Goal: Task Accomplishment & Management: Use online tool/utility

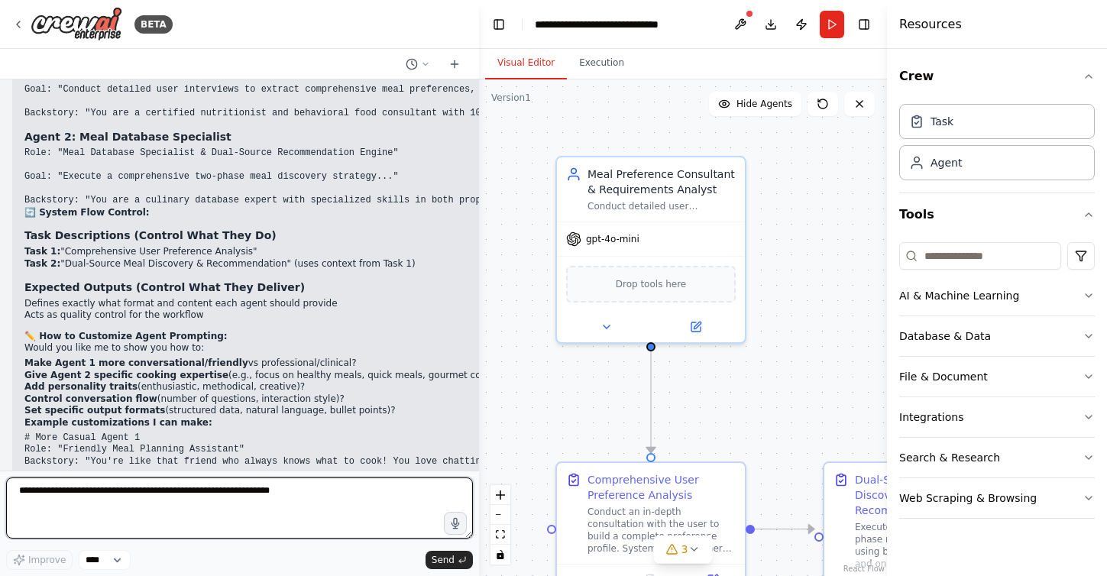
click at [263, 504] on textarea at bounding box center [239, 507] width 467 height 61
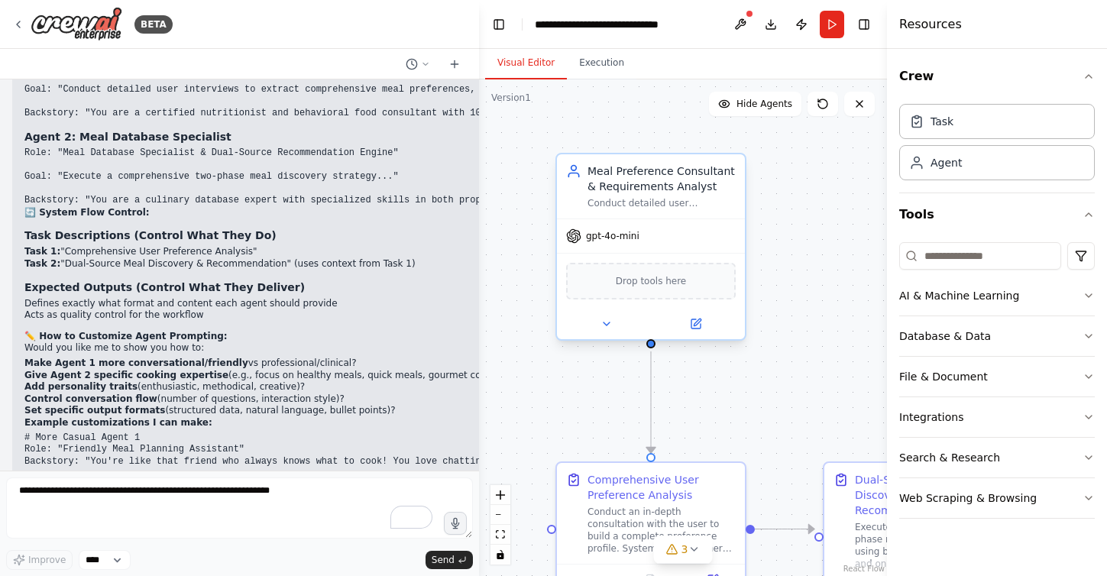
click at [674, 279] on span "Drop tools here" at bounding box center [651, 280] width 71 height 15
click at [639, 296] on div "Drop tools here" at bounding box center [651, 281] width 170 height 37
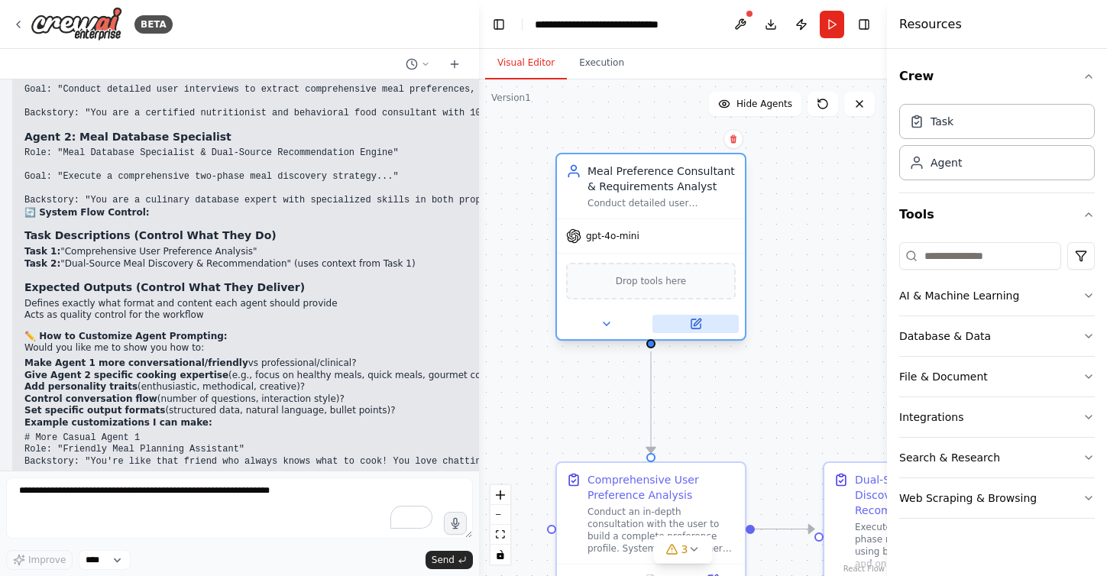
click at [697, 323] on icon at bounding box center [696, 321] width 7 height 7
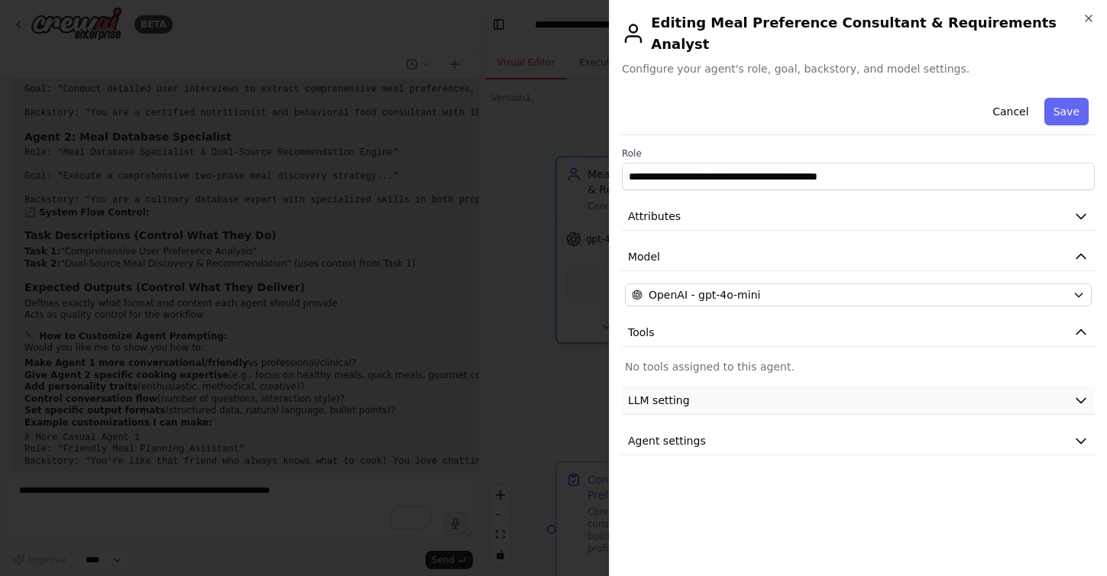
click at [651, 393] on span "LLM setting" at bounding box center [659, 400] width 62 height 15
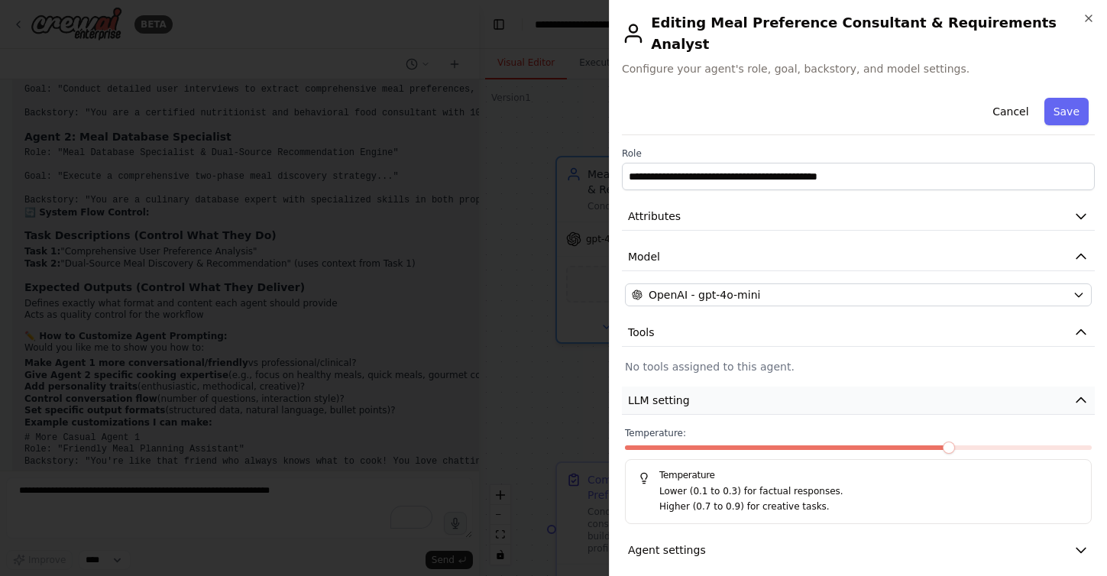
click at [651, 393] on span "LLM setting" at bounding box center [659, 400] width 62 height 15
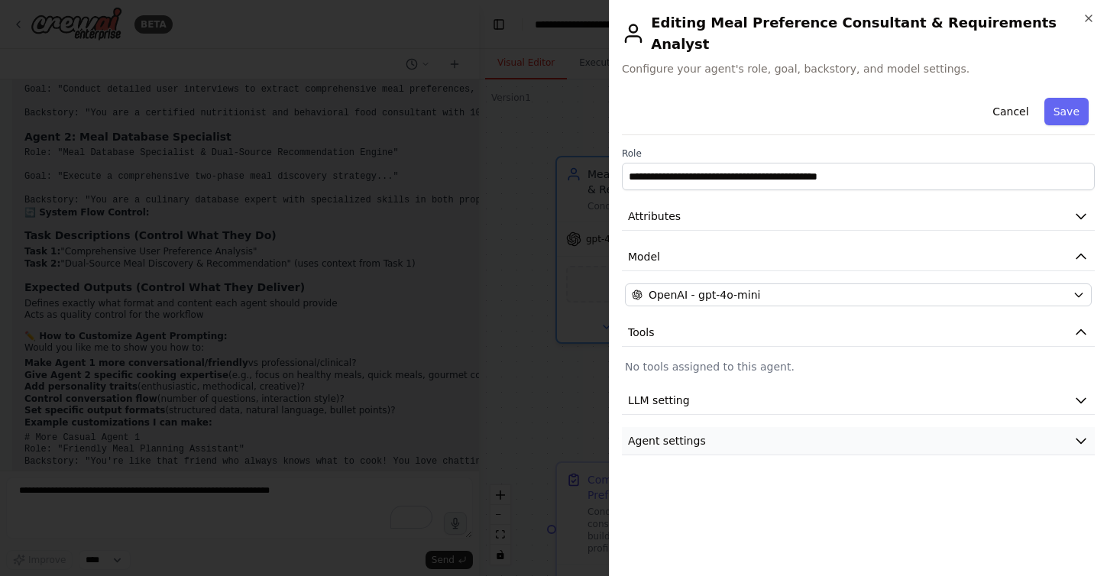
click at [667, 433] on span "Agent settings" at bounding box center [667, 440] width 78 height 15
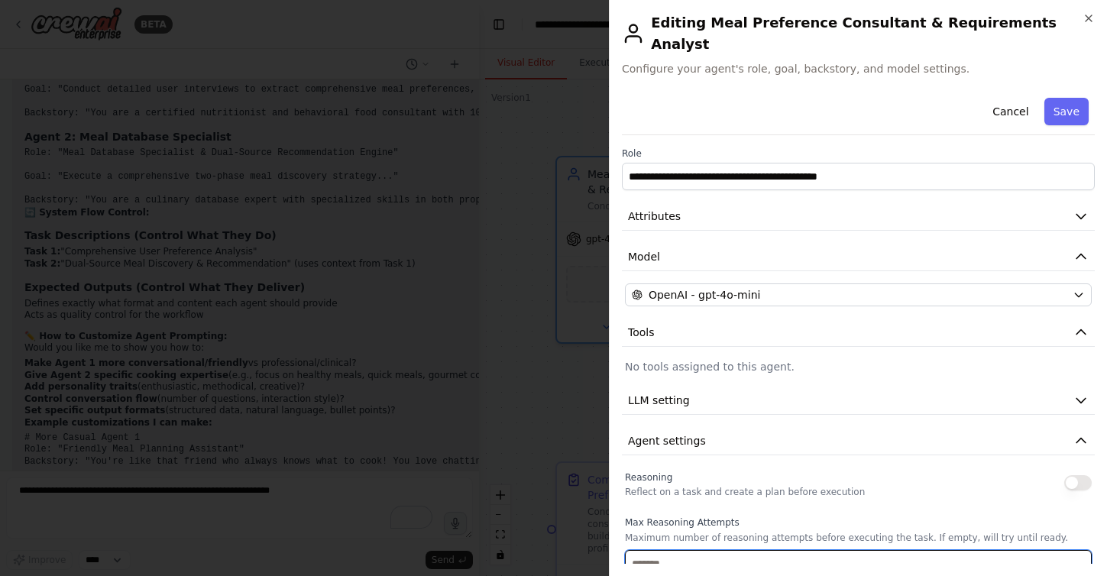
click at [666, 550] on input "number" at bounding box center [858, 563] width 467 height 27
click at [762, 406] on div "**********" at bounding box center [858, 536] width 473 height 888
click at [1033, 433] on icon "button" at bounding box center [1080, 440] width 15 height 15
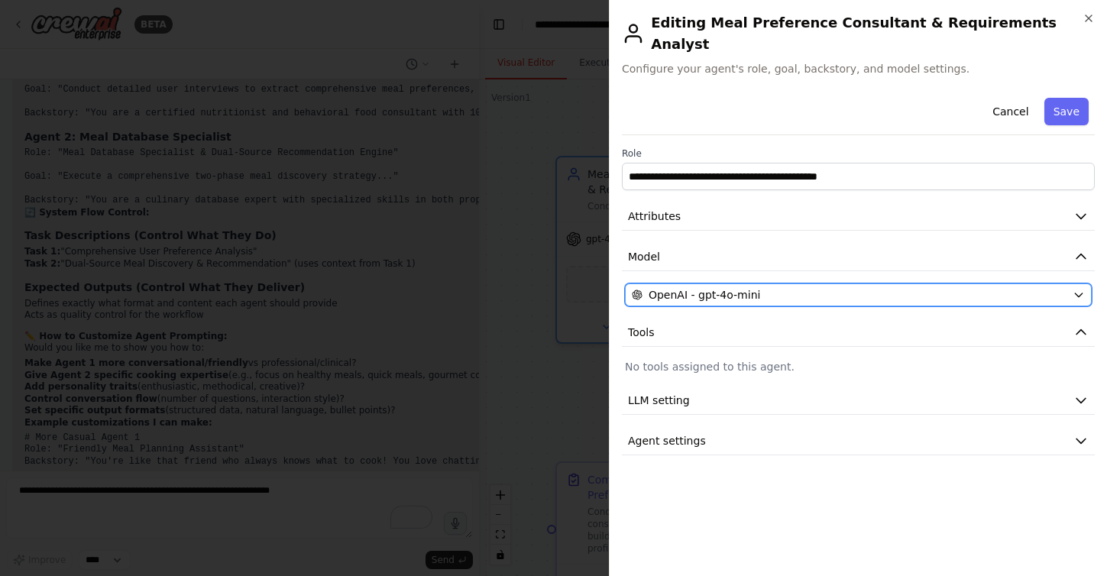
click at [1033, 289] on icon "button" at bounding box center [1078, 295] width 12 height 12
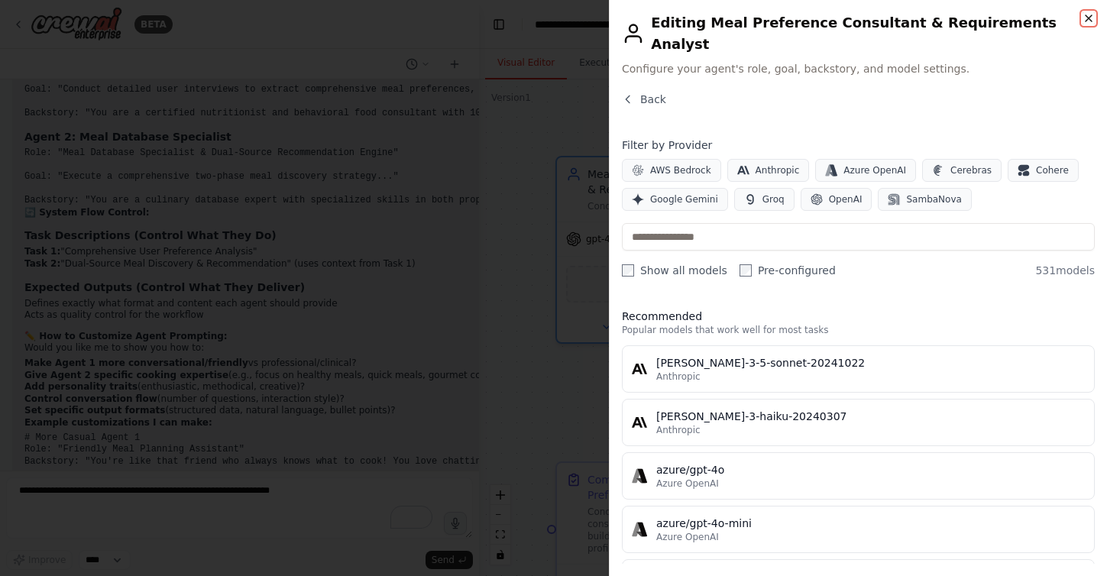
click at [1033, 19] on icon "button" at bounding box center [1088, 18] width 12 height 12
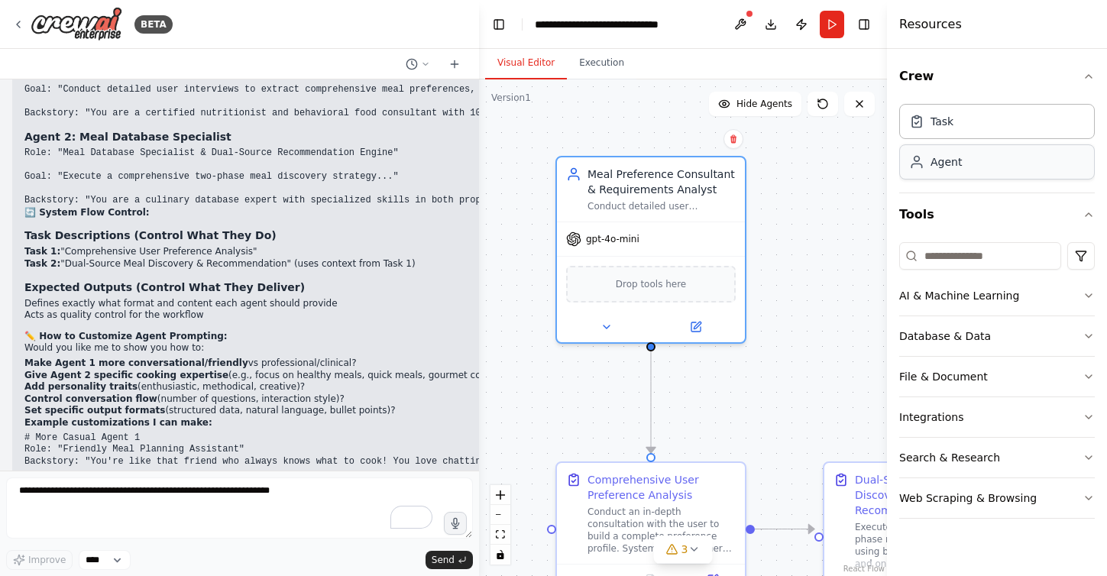
click at [982, 162] on div "Agent" at bounding box center [997, 161] width 196 height 35
click at [958, 176] on div "Agent" at bounding box center [997, 161] width 196 height 35
click at [946, 166] on div "Agent" at bounding box center [945, 161] width 31 height 15
click at [948, 131] on div "Task" at bounding box center [997, 120] width 196 height 35
click at [948, 121] on div "Task" at bounding box center [941, 120] width 23 height 15
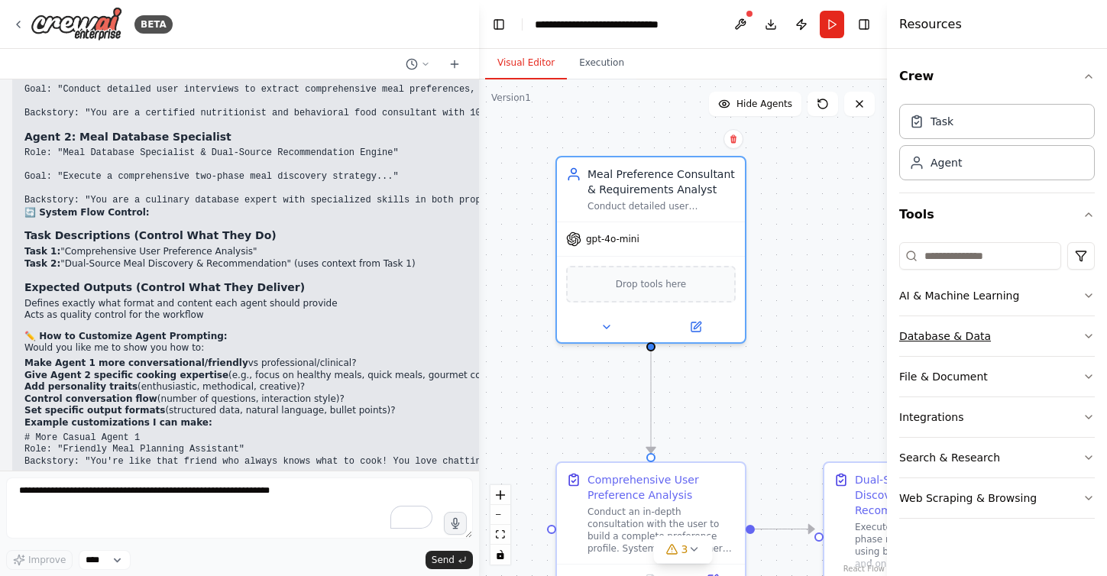
click at [1033, 328] on button "Database & Data" at bounding box center [997, 336] width 196 height 40
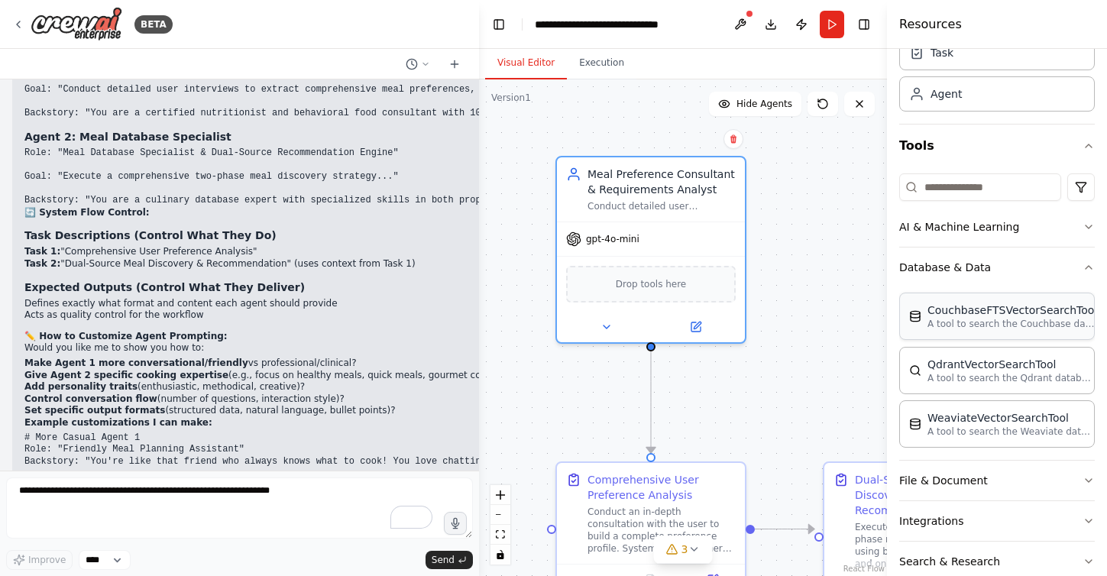
scroll to position [70, 0]
click at [1033, 477] on button "File & Document" at bounding box center [997, 479] width 196 height 40
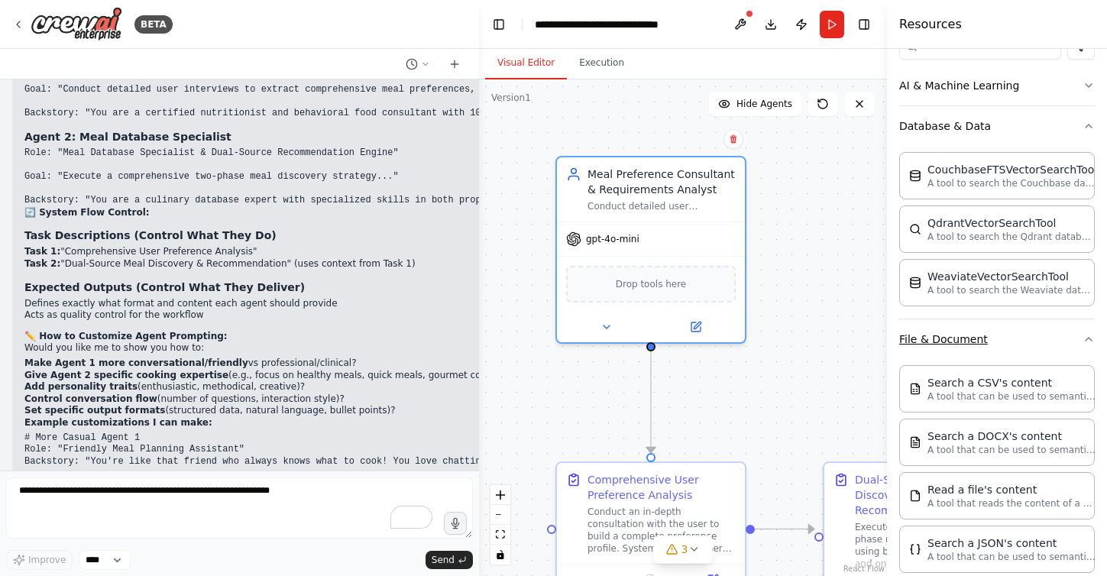
scroll to position [215, 0]
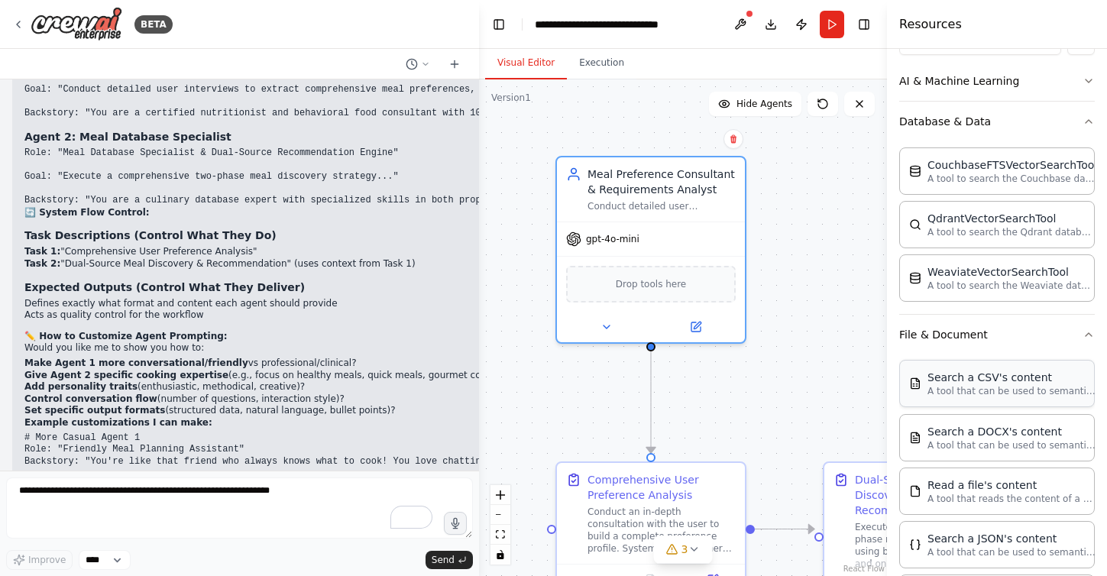
click at [1006, 385] on p "A tool that can be used to semantic search a query from a CSV's content." at bounding box center [1011, 391] width 168 height 12
click at [1033, 333] on icon "button" at bounding box center [1088, 334] width 12 height 12
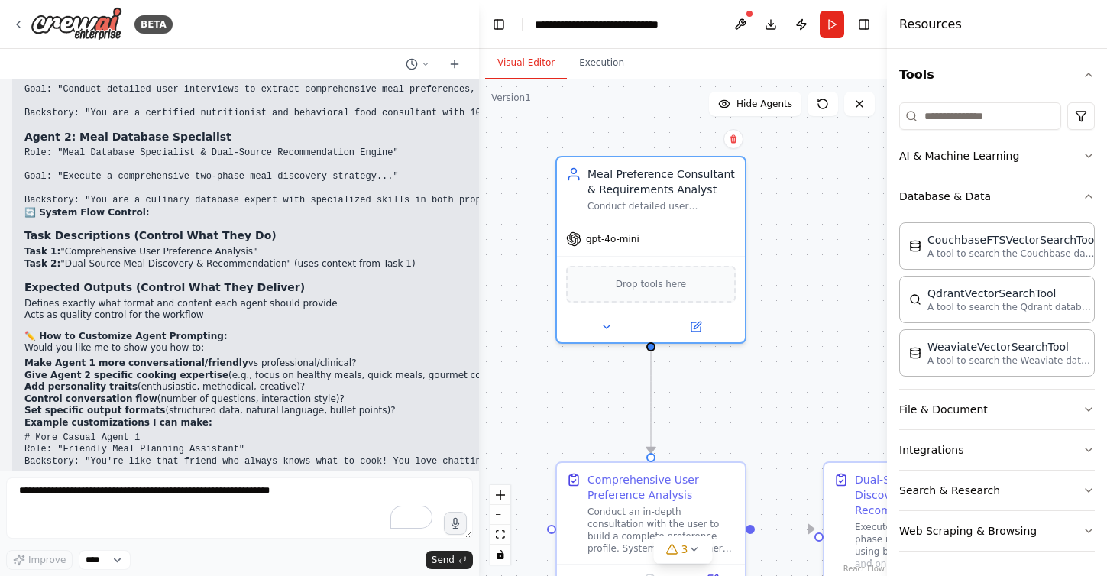
click at [1033, 448] on icon "button" at bounding box center [1088, 450] width 12 height 12
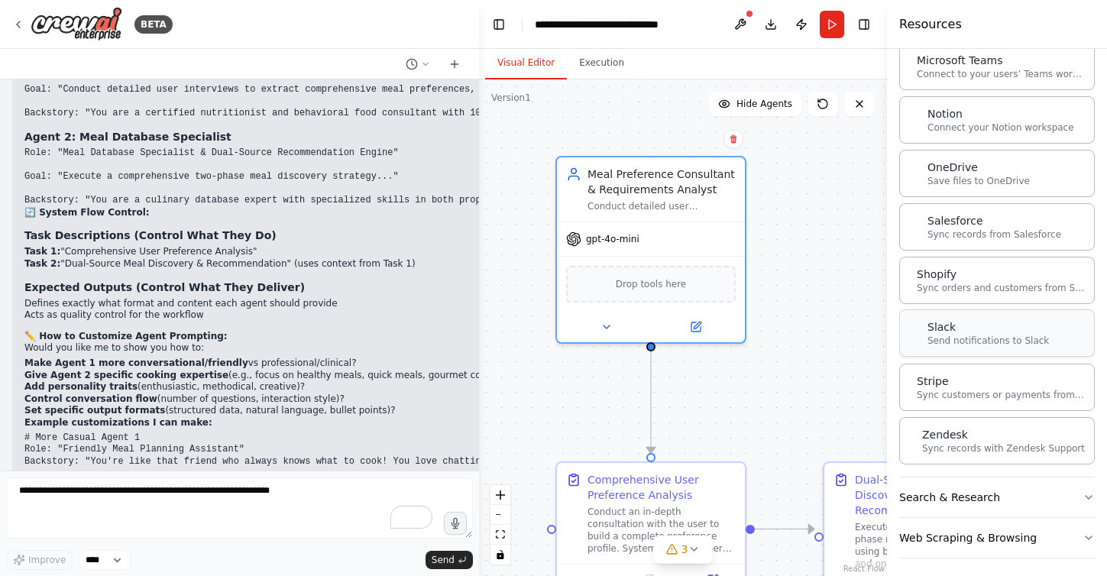
scroll to position [1275, 0]
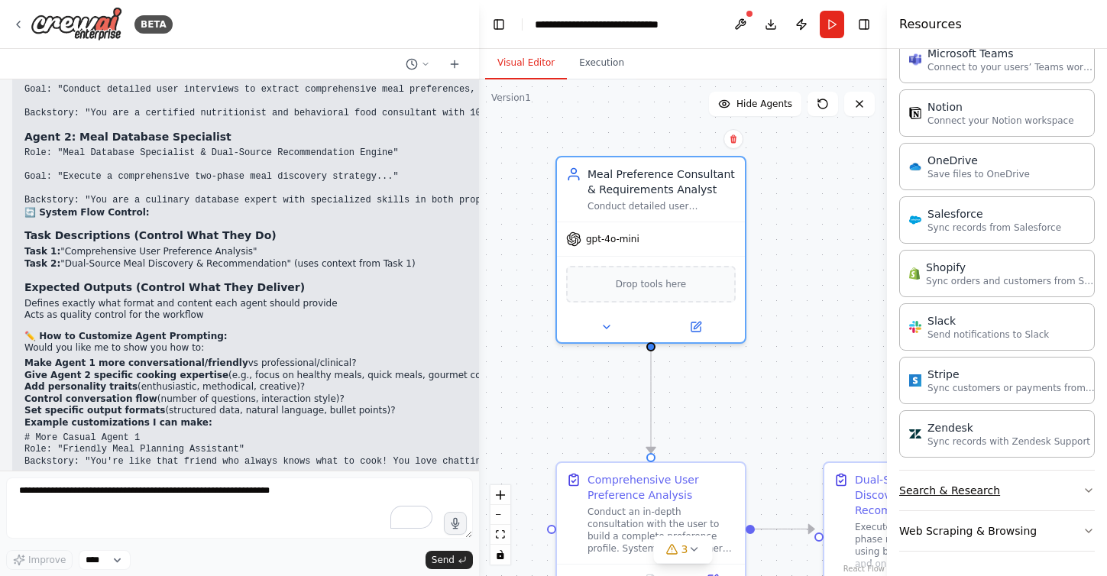
click at [1033, 485] on button "Search & Research" at bounding box center [997, 490] width 196 height 40
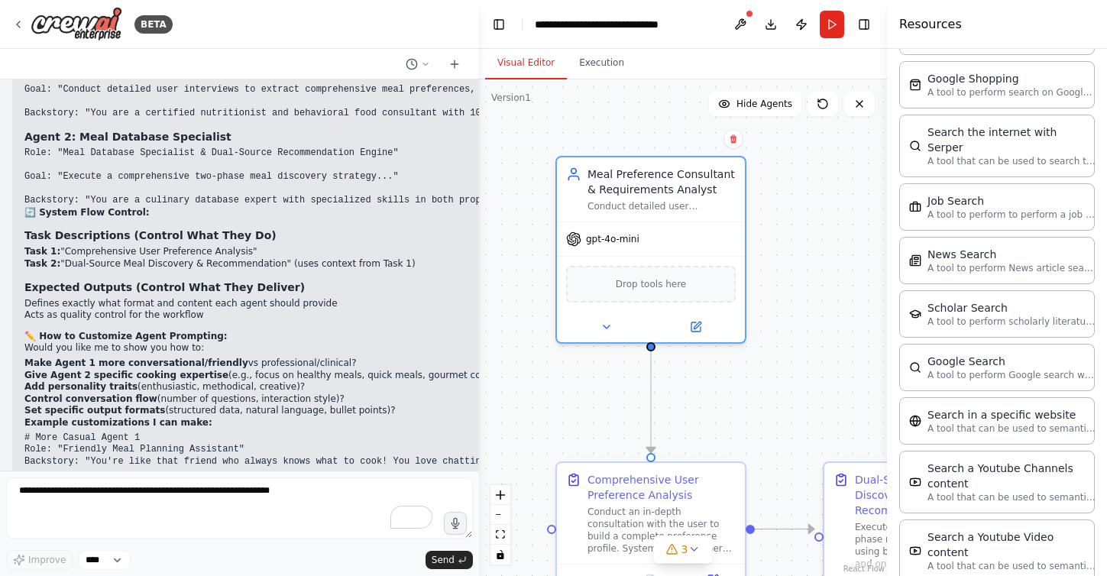
scroll to position [2050, 0]
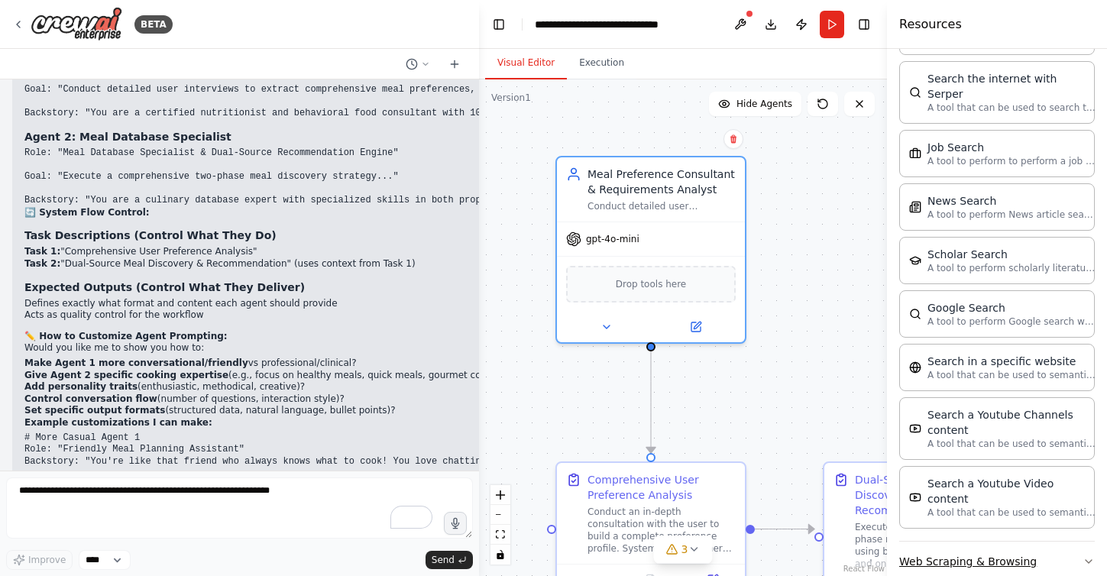
click at [1033, 541] on button "Web Scraping & Browsing" at bounding box center [997, 561] width 196 height 40
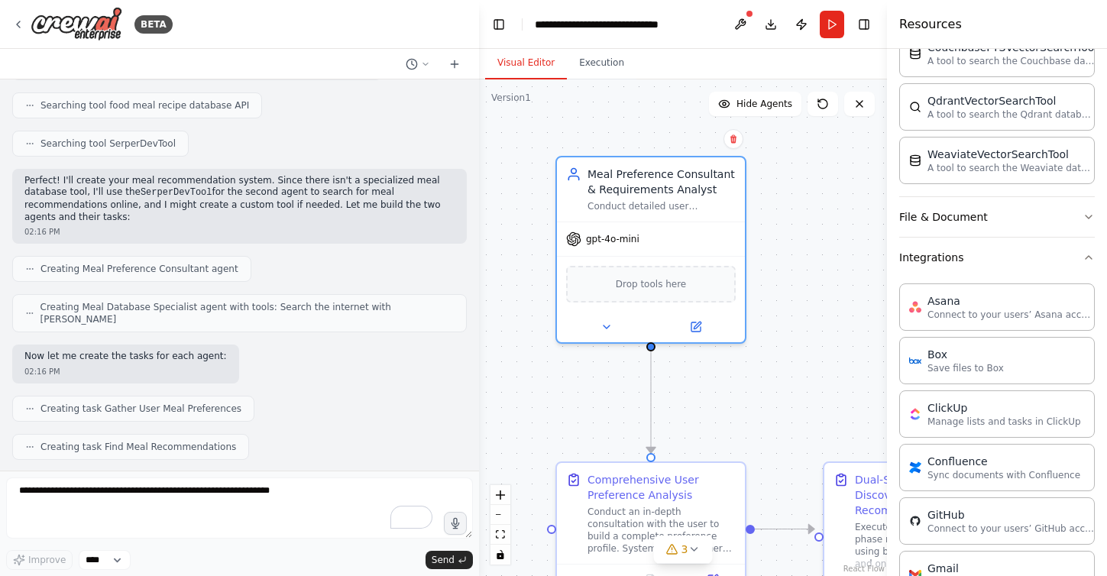
scroll to position [283, 0]
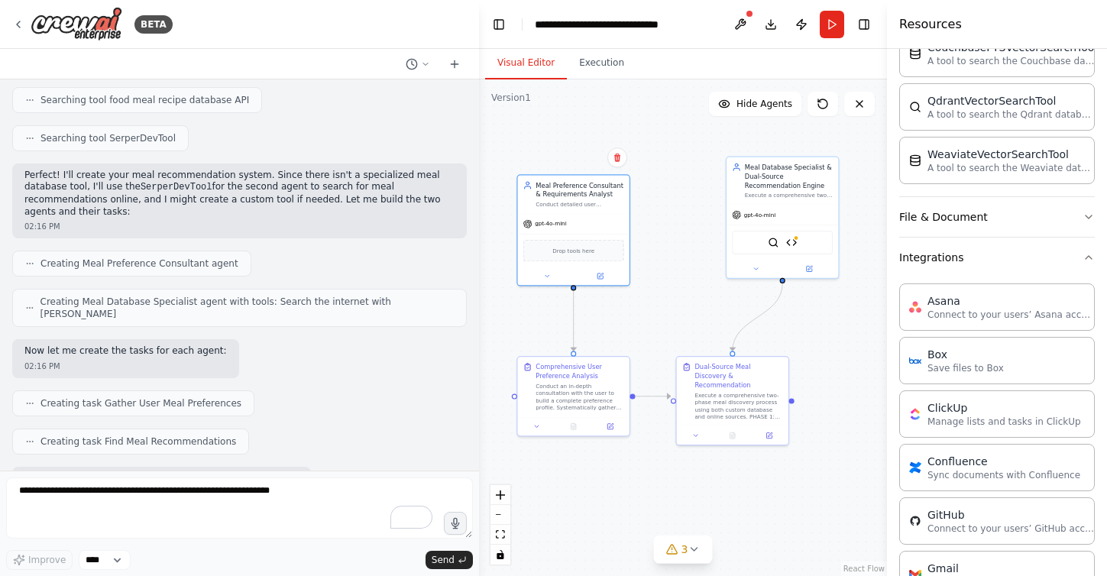
drag, startPoint x: 735, startPoint y: 390, endPoint x: 677, endPoint y: 284, distance: 121.0
click at [677, 284] on div ".deletable-edge-delete-btn { width: 20px; height: 20px; border: 0px solid #ffff…" at bounding box center [683, 327] width 408 height 496
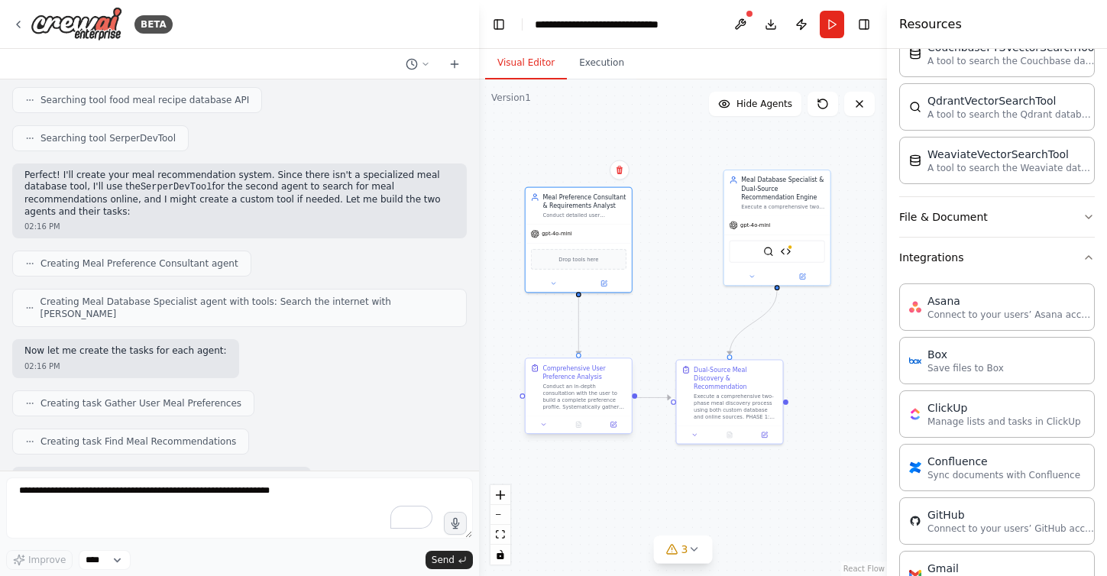
click at [601, 393] on div "Conduct an in-depth consultation with the user to build a complete preference p…" at bounding box center [584, 396] width 84 height 27
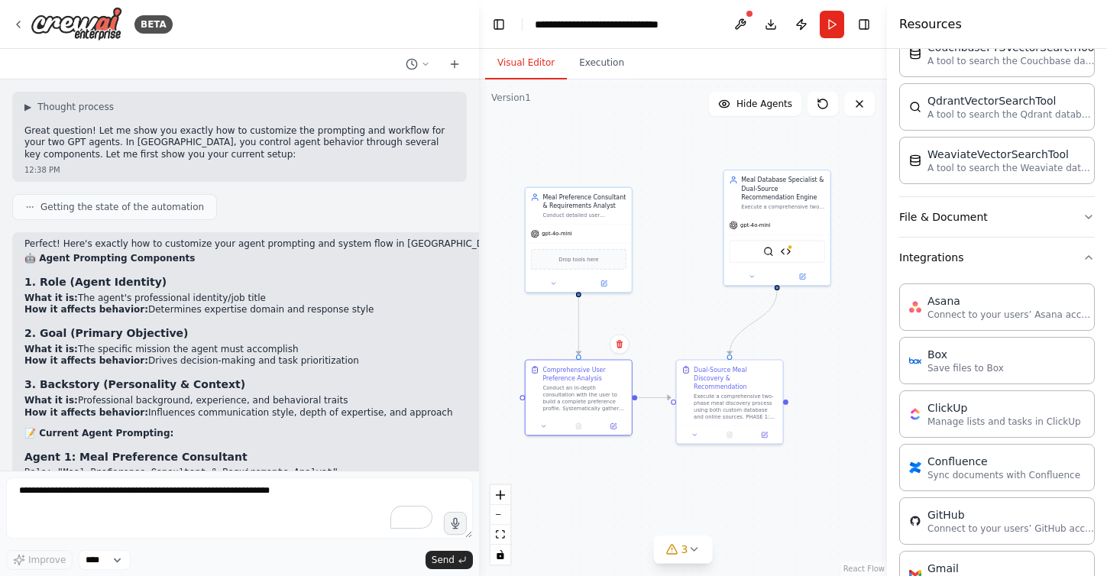
scroll to position [6297, 0]
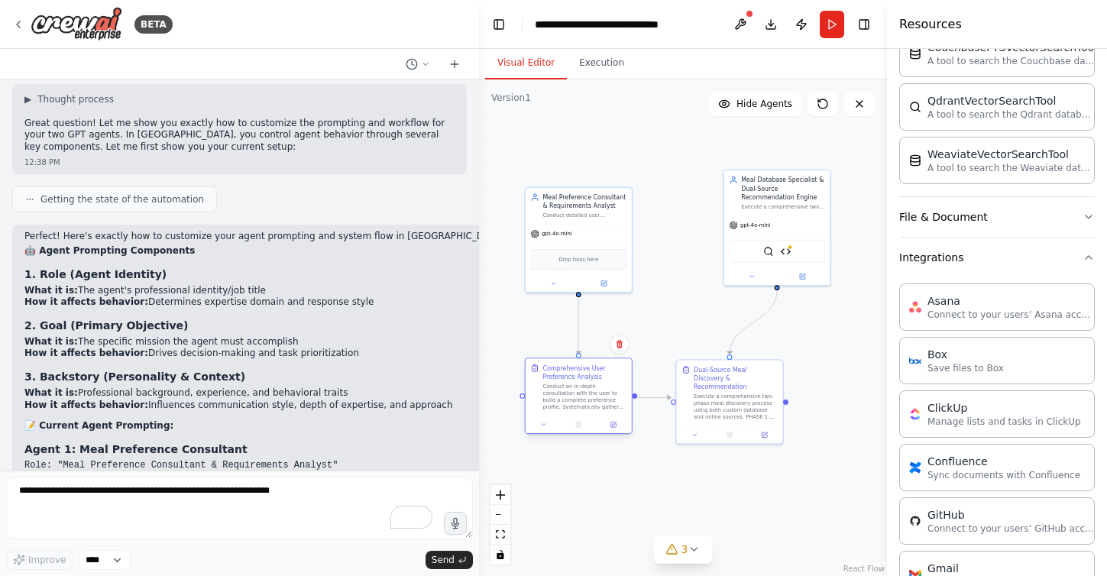
click at [587, 396] on div "Conduct an in-depth consultation with the user to build a complete preference p…" at bounding box center [584, 396] width 84 height 27
click at [833, 335] on div ".deletable-edge-delete-btn { width: 20px; height: 20px; border: 0px solid #ffff…" at bounding box center [683, 327] width 408 height 496
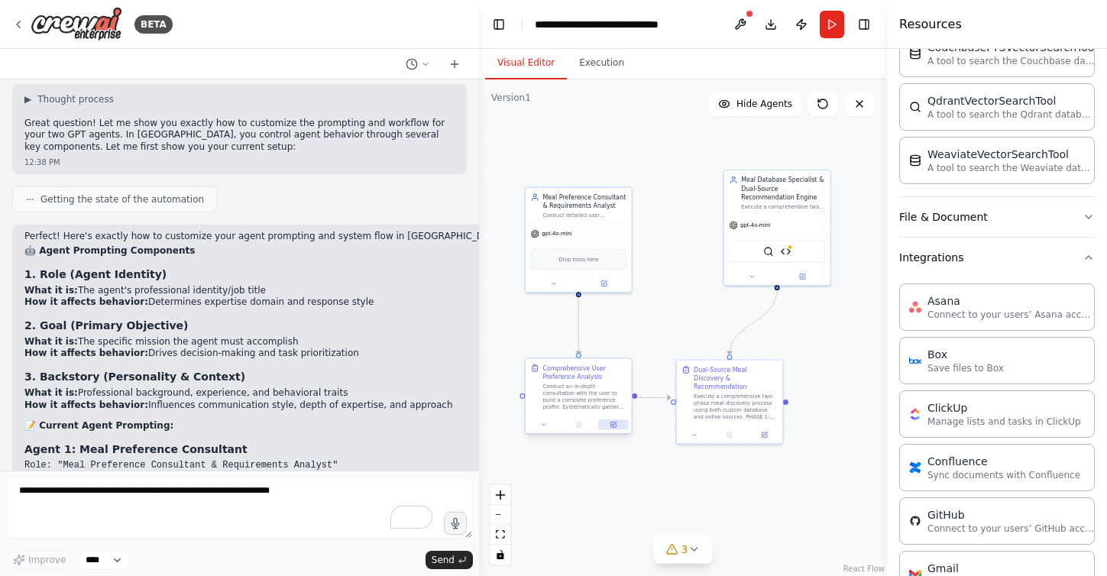
click at [612, 424] on icon at bounding box center [614, 424] width 4 height 4
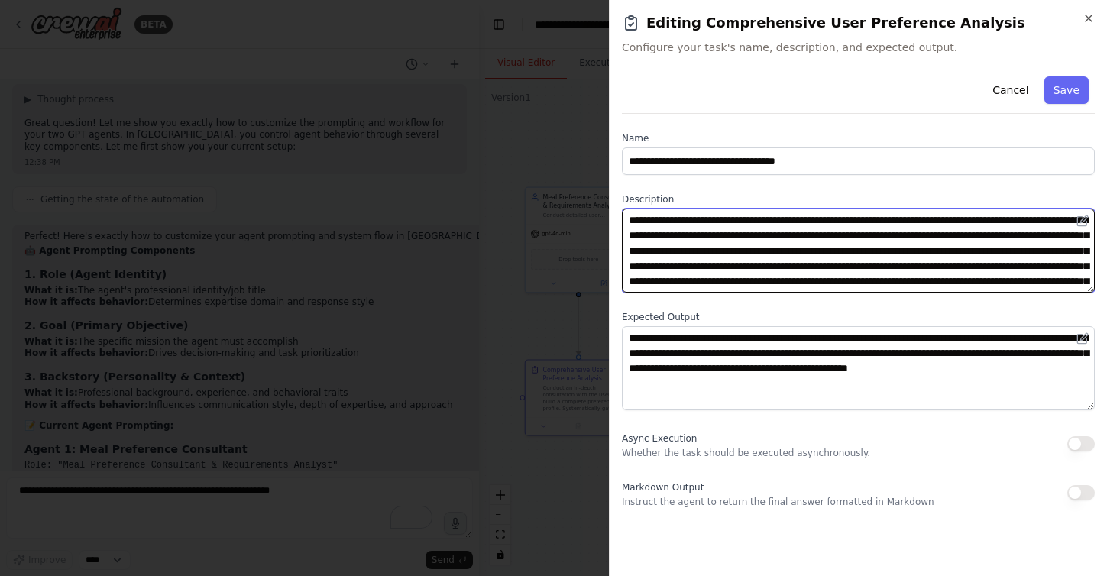
click at [791, 250] on textarea "**********" at bounding box center [858, 250] width 473 height 84
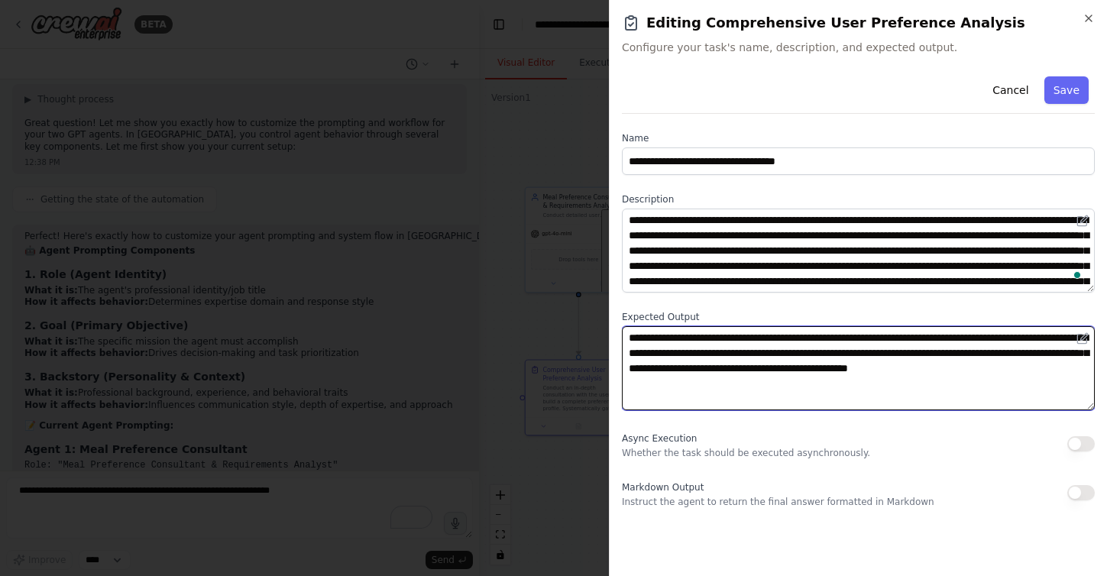
click at [774, 386] on textarea "**********" at bounding box center [858, 368] width 473 height 84
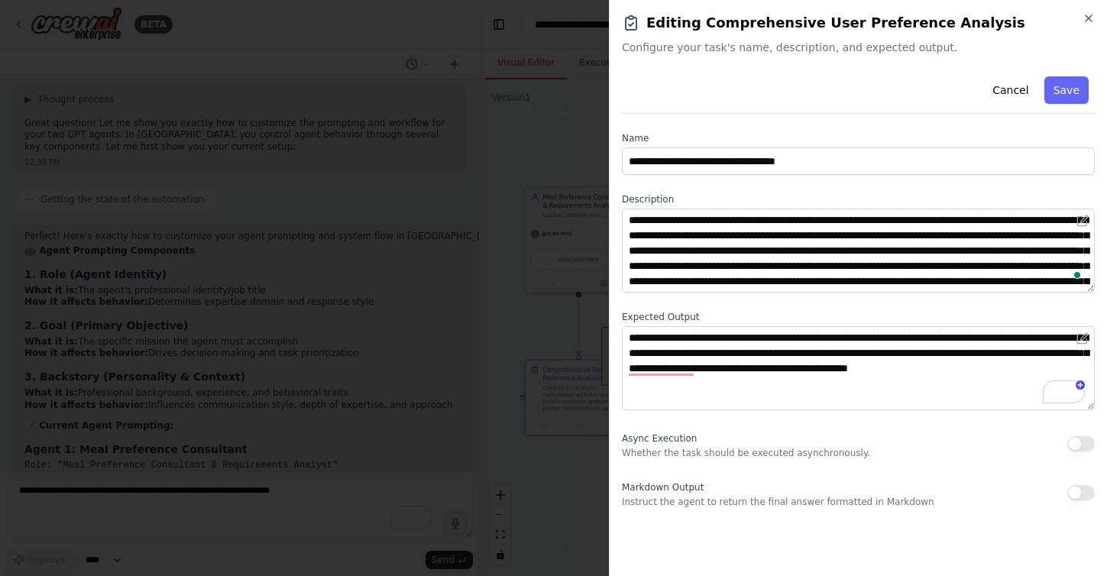
click at [560, 498] on div at bounding box center [553, 288] width 1107 height 576
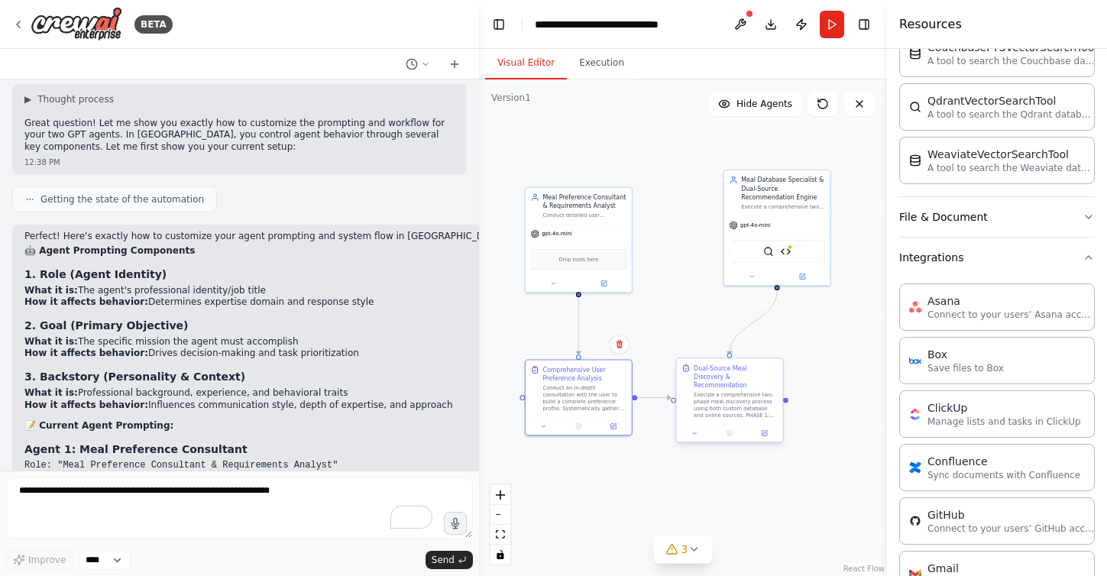
click at [747, 399] on div "Execute a comprehensive two-phase meal discovery process using both custom data…" at bounding box center [735, 404] width 84 height 27
click at [767, 431] on div at bounding box center [730, 433] width 106 height 18
click at [766, 431] on icon at bounding box center [763, 433] width 5 height 5
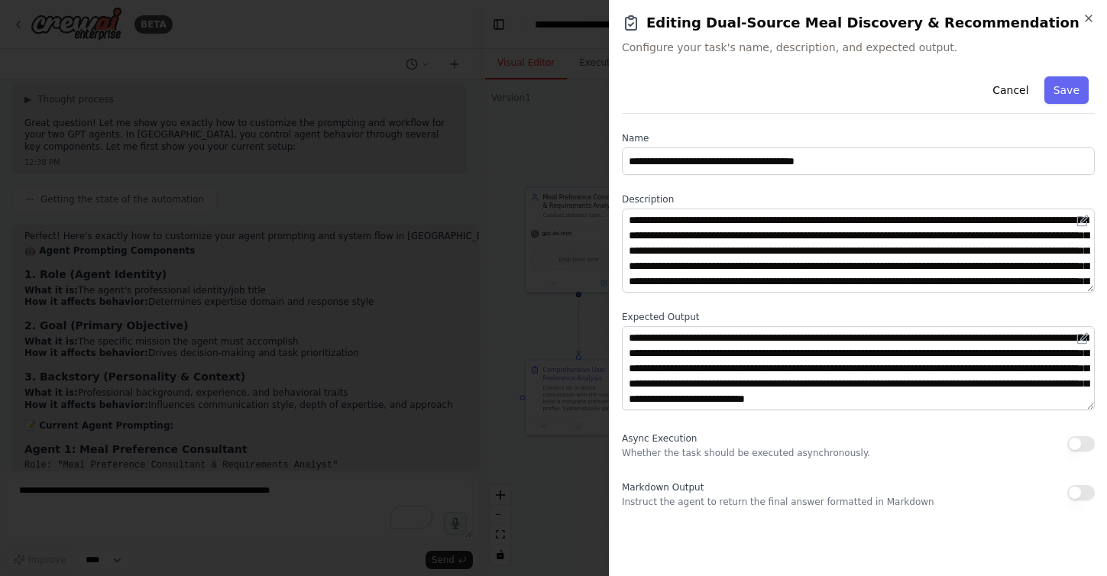
scroll to position [0, 0]
click at [1033, 85] on button "Save" at bounding box center [1066, 89] width 44 height 27
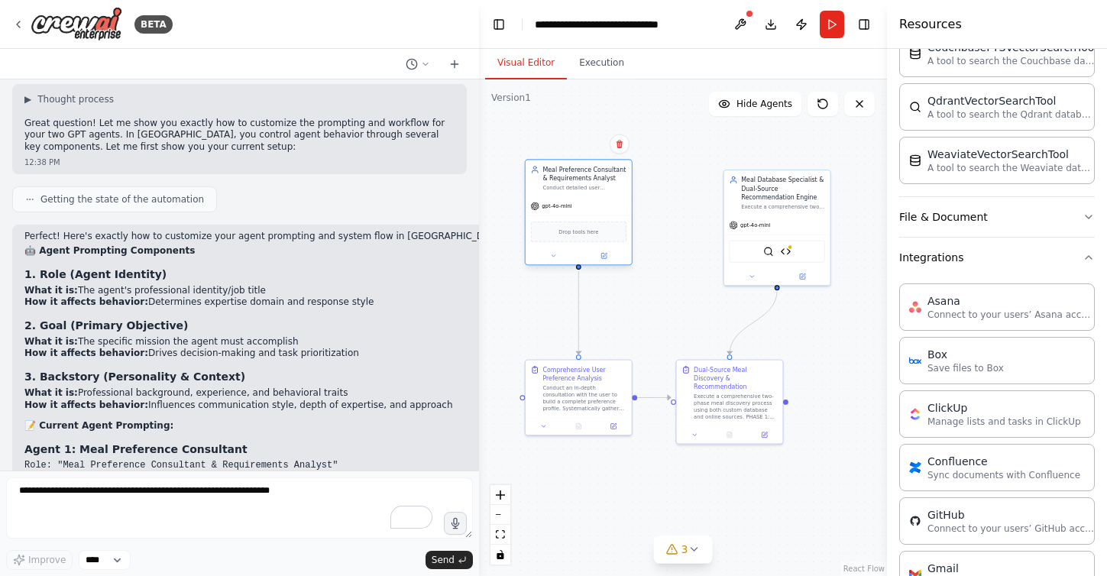
drag, startPoint x: 593, startPoint y: 219, endPoint x: 590, endPoint y: 192, distance: 26.9
click at [590, 192] on div "Meal Preference Consultant & Requirements Analyst Conduct detailed user intervi…" at bounding box center [578, 178] width 106 height 36
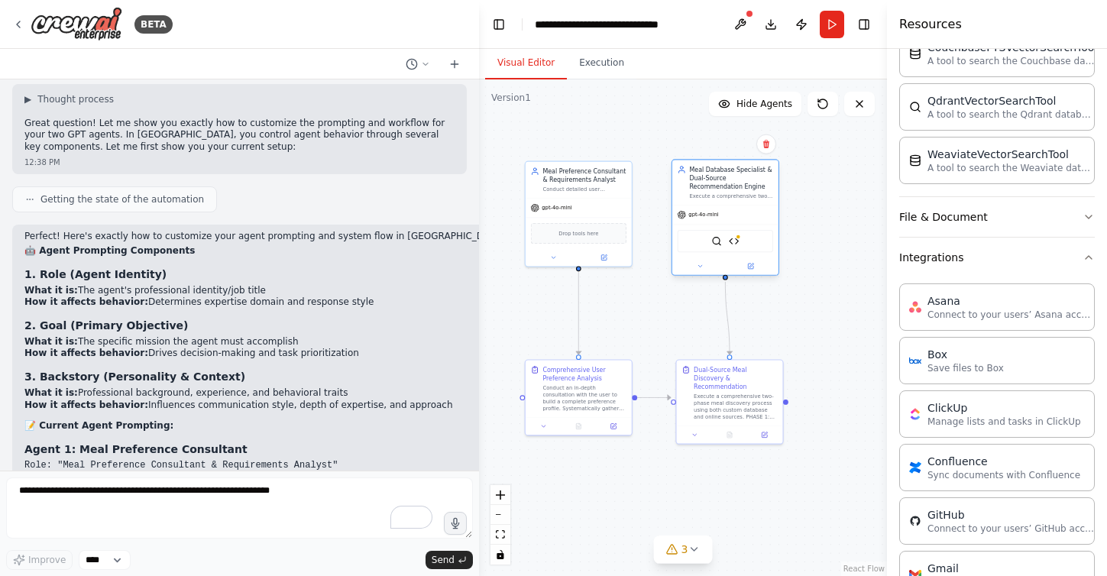
drag, startPoint x: 806, startPoint y: 196, endPoint x: 755, endPoint y: 186, distance: 51.2
click at [755, 186] on div "Meal Database Specialist & Dual-Source Recommendation Engine" at bounding box center [731, 178] width 84 height 26
click at [739, 215] on div "gpt-4o-mini" at bounding box center [725, 214] width 106 height 19
click at [799, 257] on div ".deletable-edge-delete-btn { width: 20px; height: 20px; border: 0px solid #ffff…" at bounding box center [683, 327] width 408 height 496
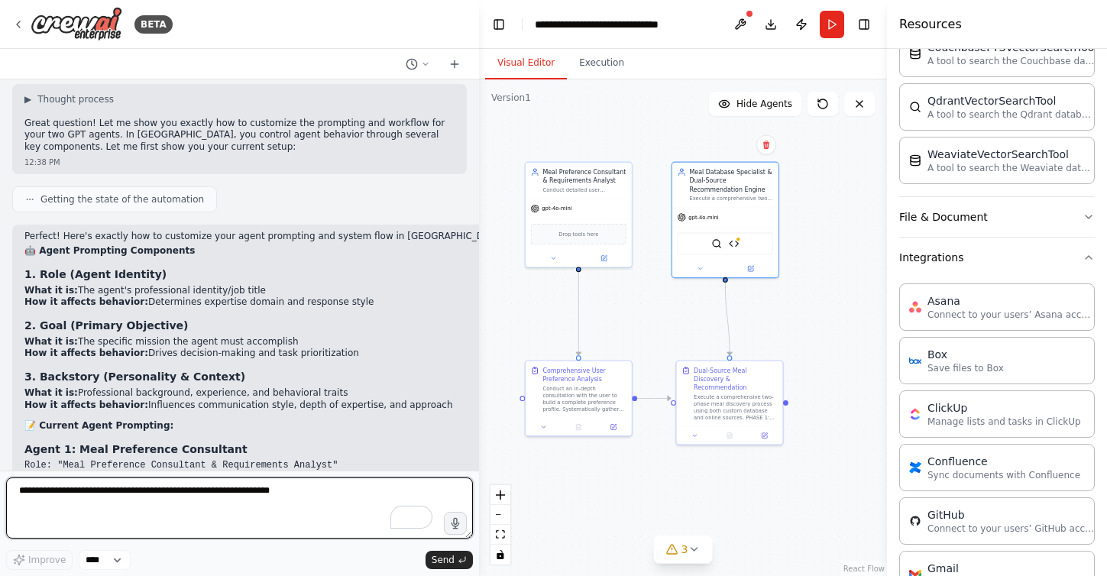
click at [53, 507] on textarea "To enrich screen reader interactions, please activate Accessibility in Grammarl…" at bounding box center [239, 507] width 467 height 61
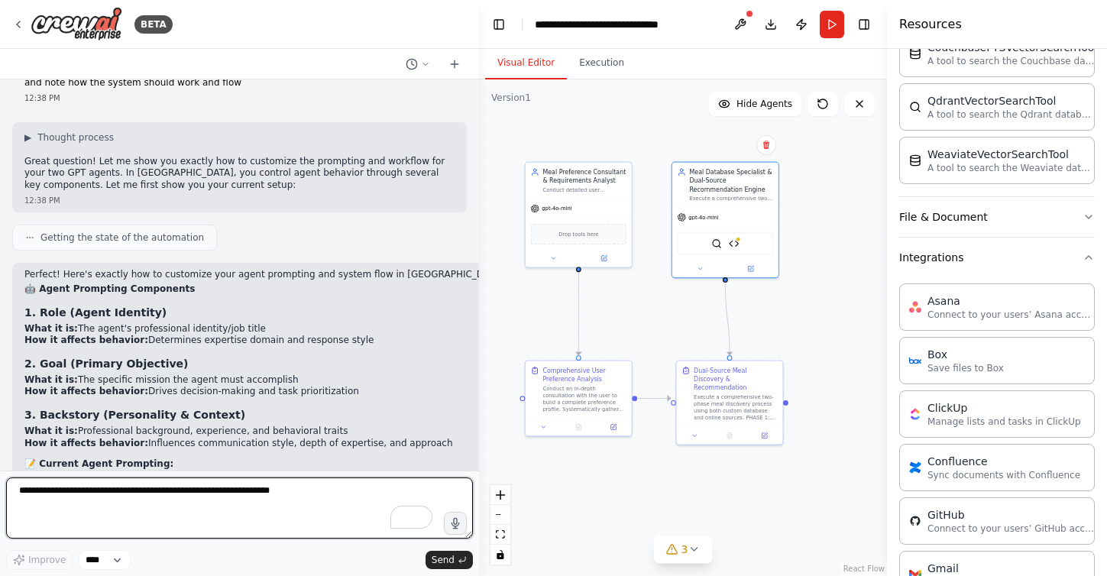
scroll to position [6264, 0]
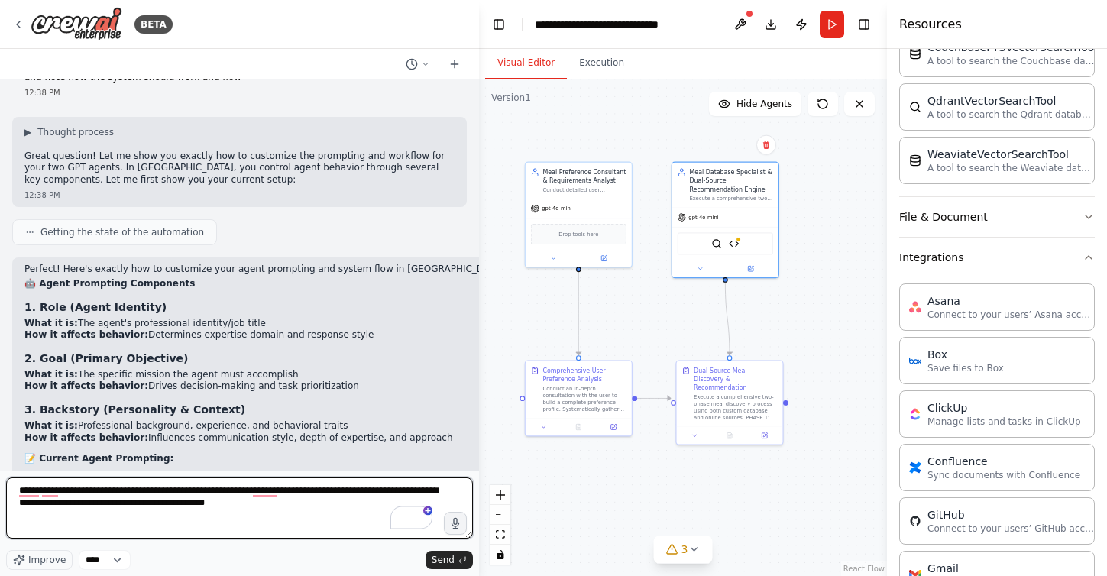
click at [218, 499] on textarea "**********" at bounding box center [239, 507] width 467 height 61
click at [381, 502] on textarea "**********" at bounding box center [239, 507] width 467 height 61
type textarea "**********"
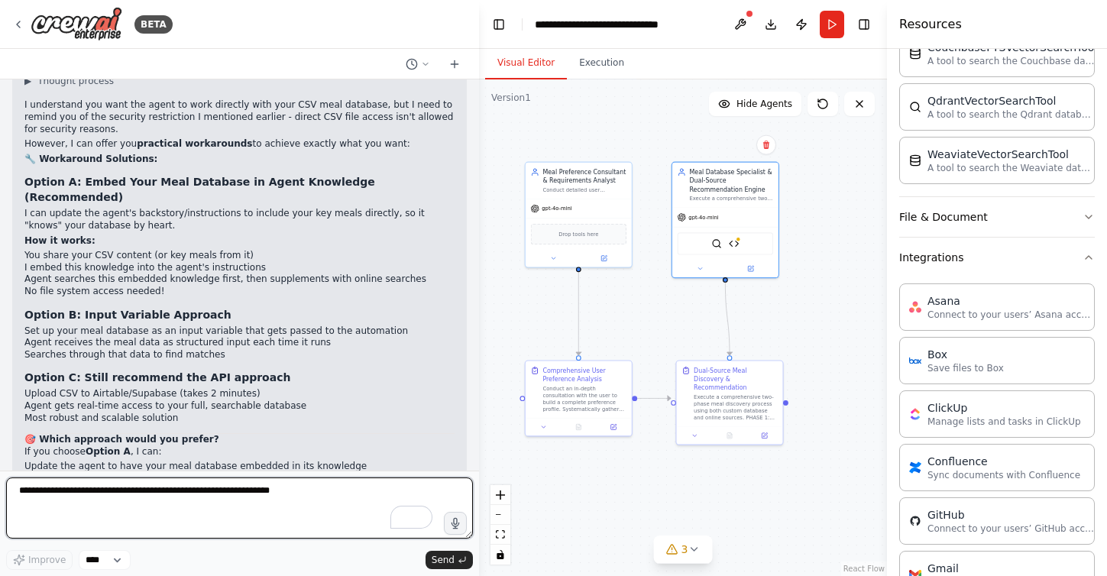
scroll to position [7251, 0]
click at [313, 508] on textarea "To enrich screen reader interactions, please activate Accessibility in Grammarl…" at bounding box center [239, 507] width 467 height 61
type textarea "**********"
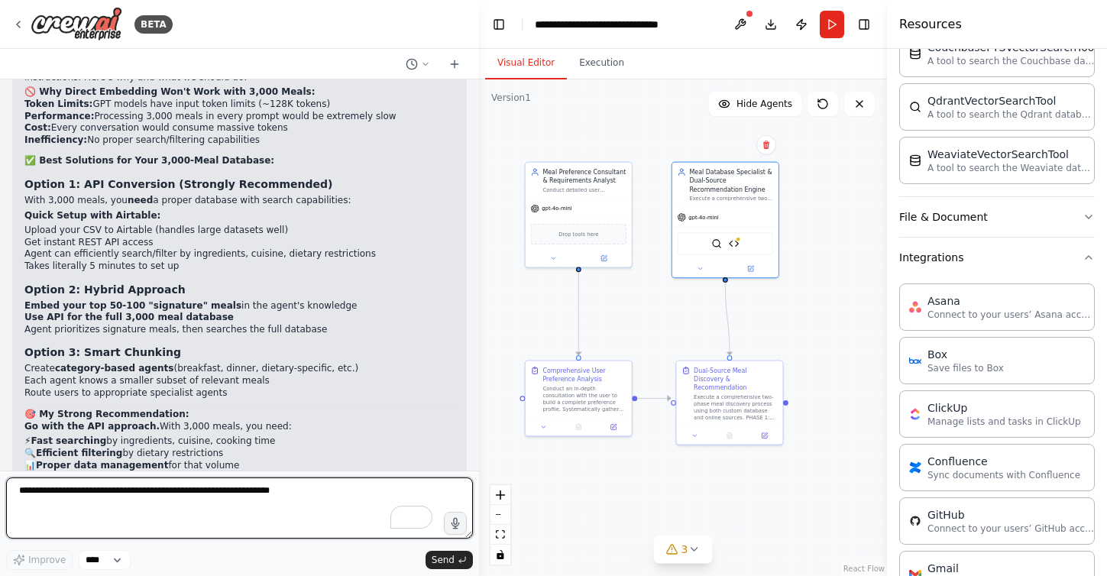
scroll to position [7893, 0]
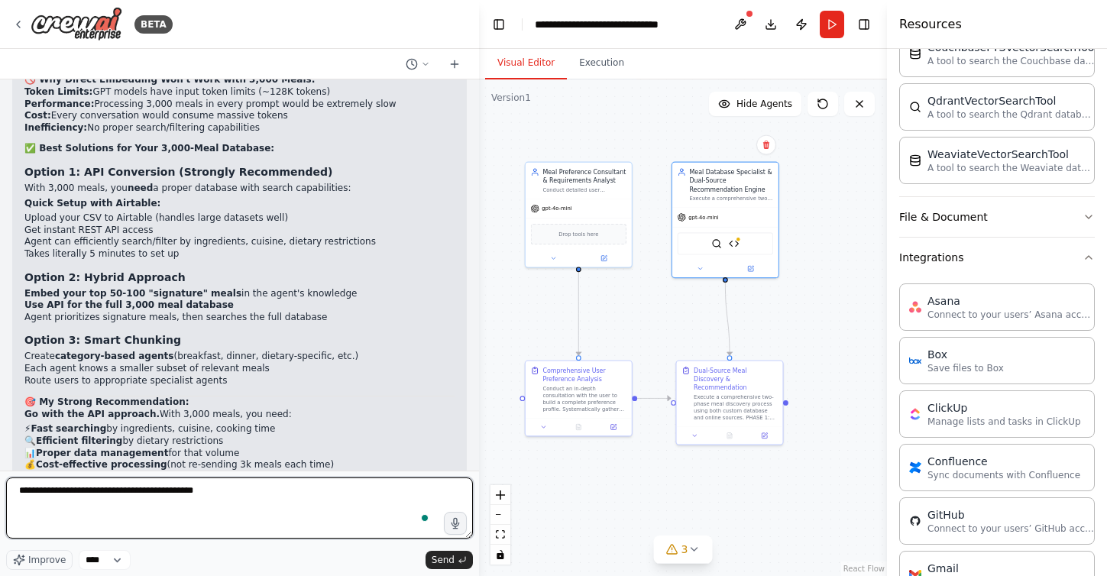
type textarea "**********"
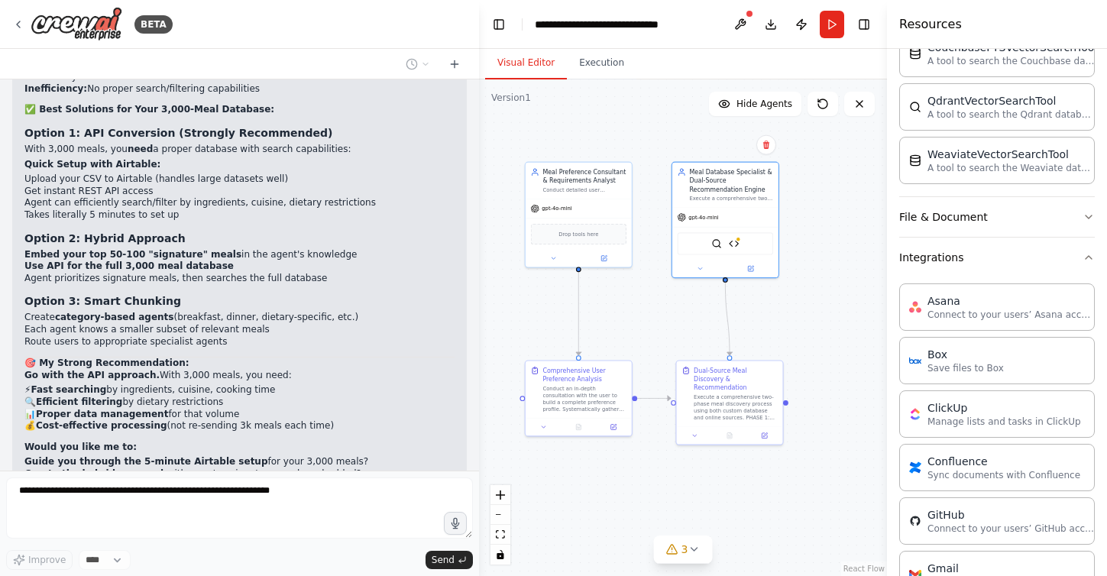
scroll to position [7984, 0]
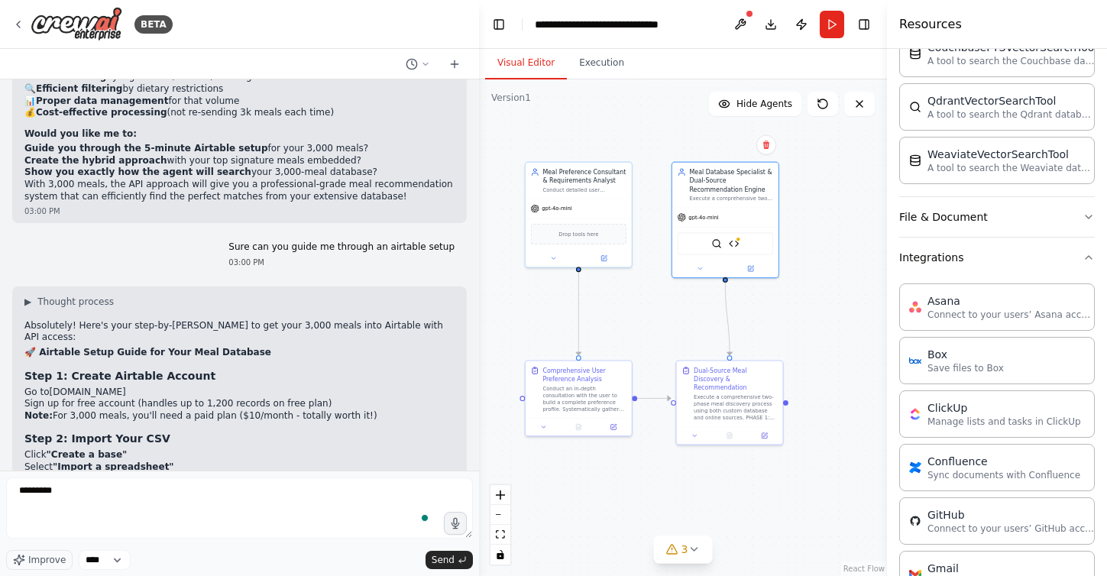
click at [45, 115] on div "I would like to build a multi-agent LLM system with 2 agents that are hosted on…" at bounding box center [239, 274] width 479 height 391
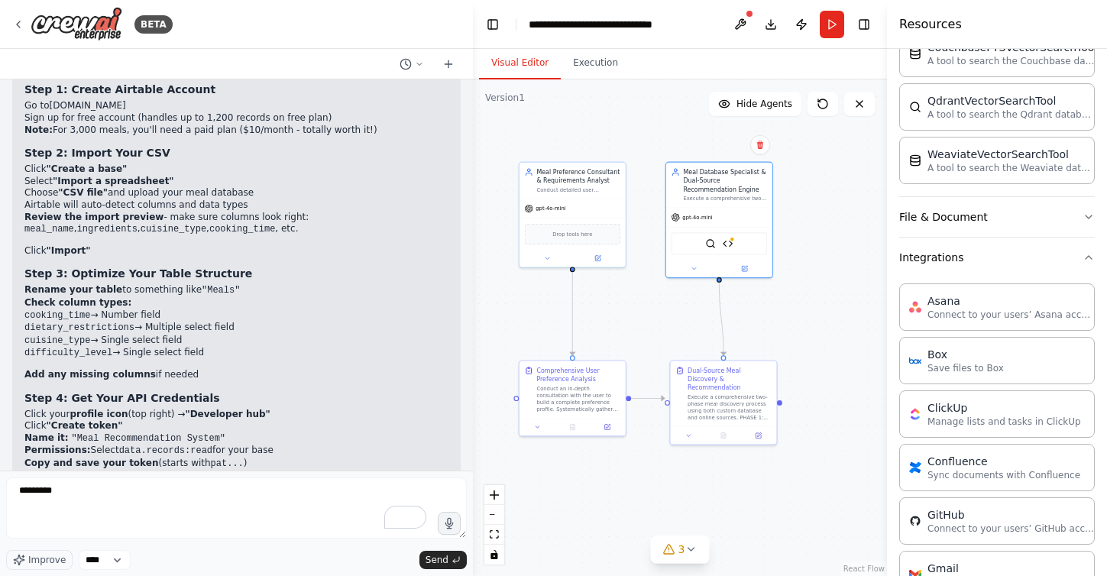
drag, startPoint x: 477, startPoint y: 462, endPoint x: 473, endPoint y: 445, distance: 17.2
click at [473, 445] on div "BETA I would like to build a multi-agent LLM system with 2 agents that are host…" at bounding box center [553, 288] width 1107 height 576
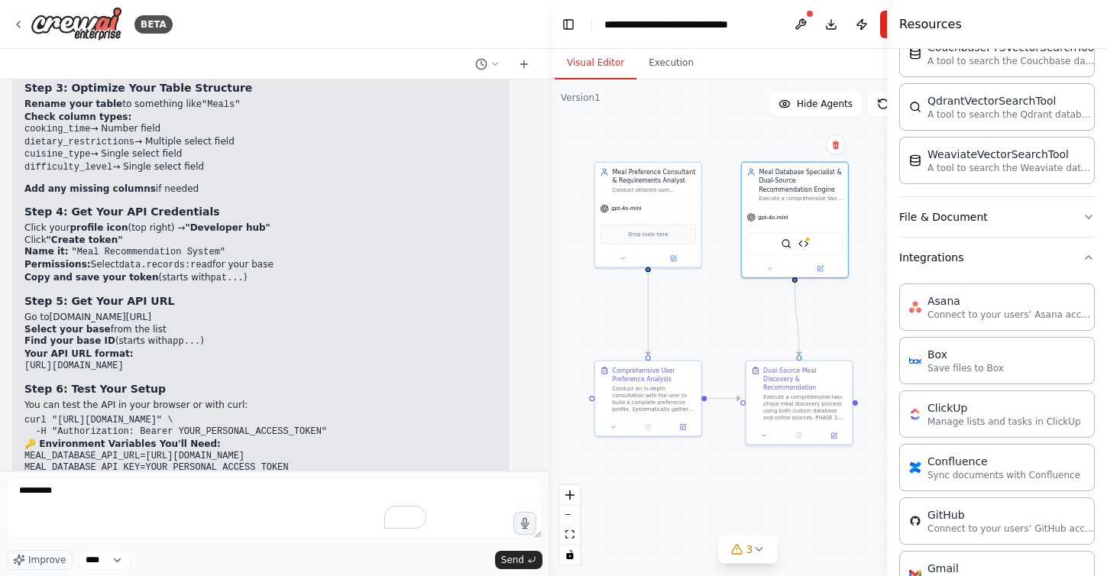
drag, startPoint x: 470, startPoint y: 431, endPoint x: 548, endPoint y: 426, distance: 78.1
click at [548, 426] on div "BETA I would like to build a multi-agent LLM system with 2 agents that are host…" at bounding box center [553, 288] width 1107 height 576
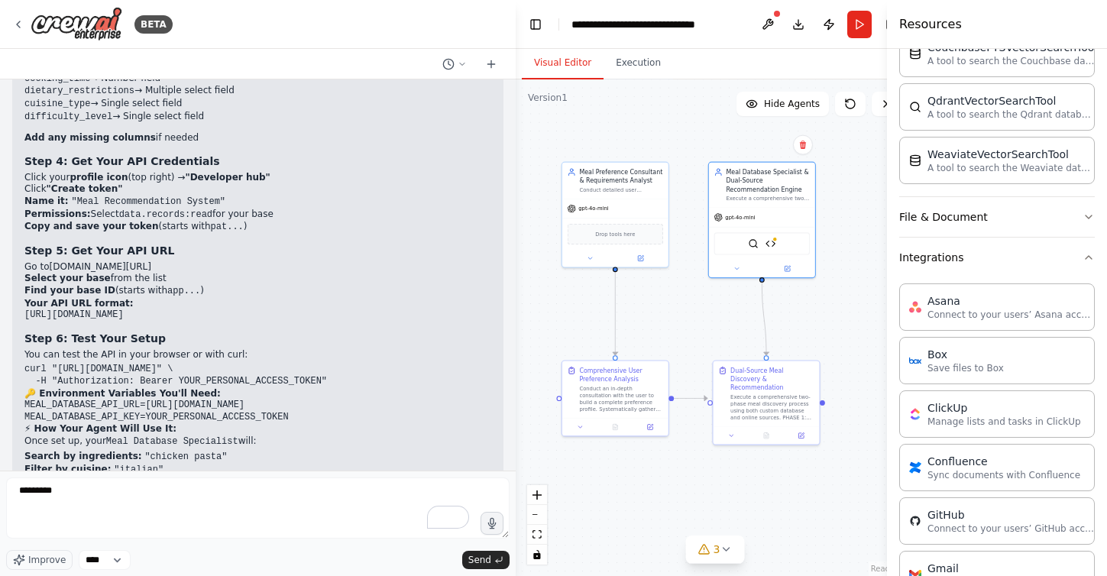
drag, startPoint x: 542, startPoint y: 463, endPoint x: 515, endPoint y: 419, distance: 51.1
click at [515, 419] on div "BETA I would like to build a multi-agent LLM system with 2 agents that are host…" at bounding box center [553, 288] width 1107 height 576
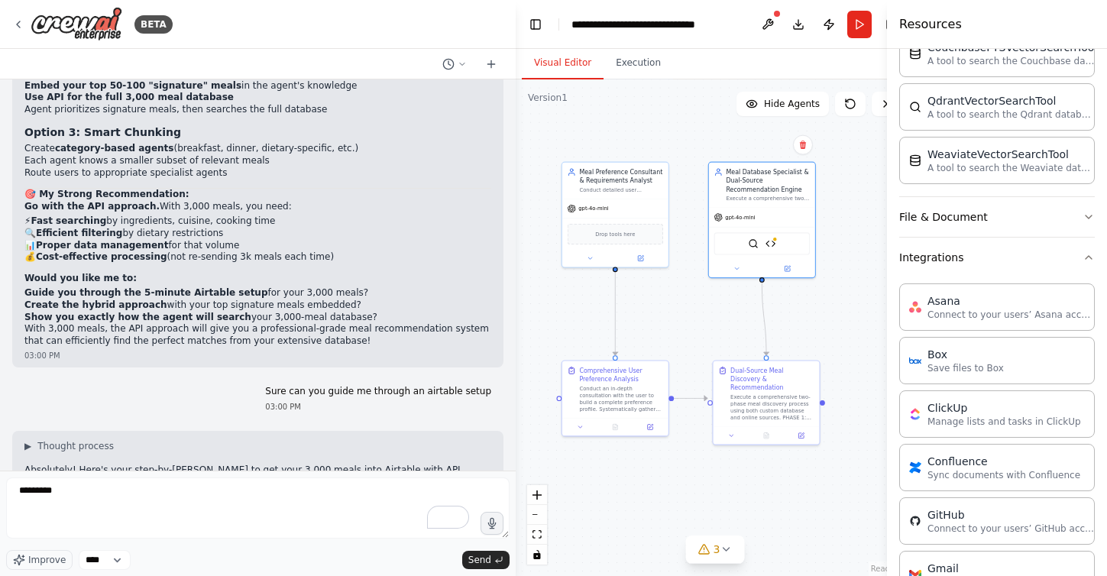
scroll to position [7954, 0]
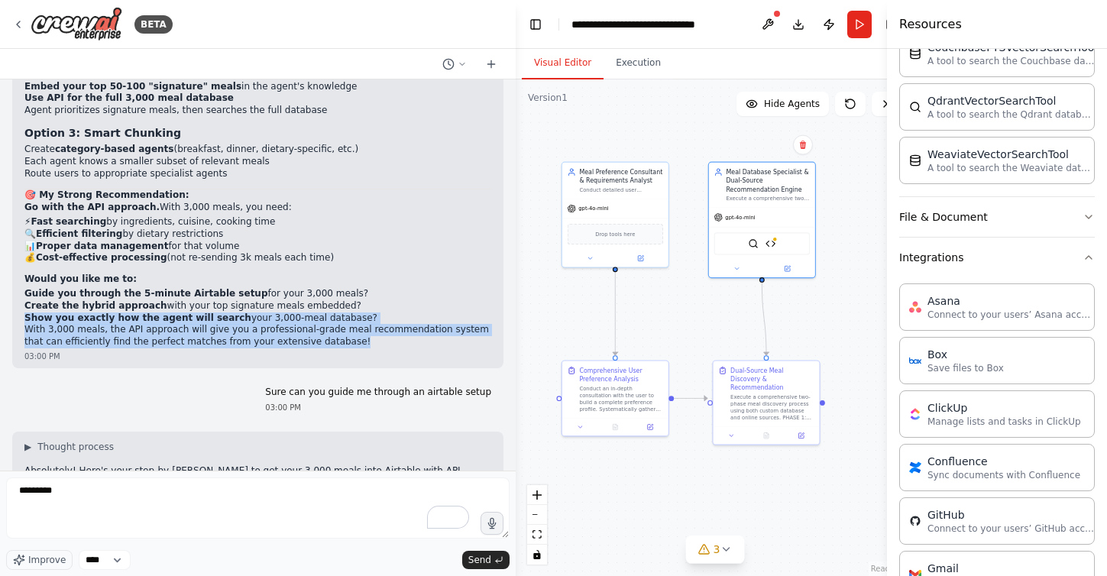
drag, startPoint x: 24, startPoint y: 166, endPoint x: 338, endPoint y: 191, distance: 314.1
click at [338, 191] on div "▶ Thought process Ah, 3,000 meals changes everything! That's way too large for …" at bounding box center [257, 82] width 467 height 532
copy div "Show you exactly how the agent will search your 3,000-meal database? With 3,000…"
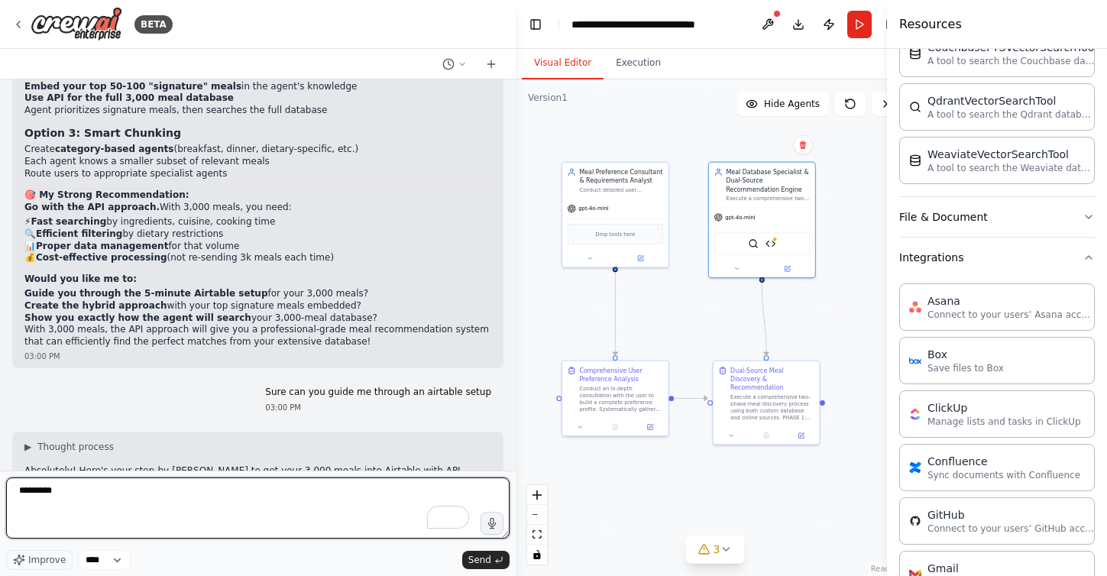
click at [158, 496] on textarea "********" at bounding box center [257, 507] width 503 height 61
paste textarea "**********"
type textarea "**********"
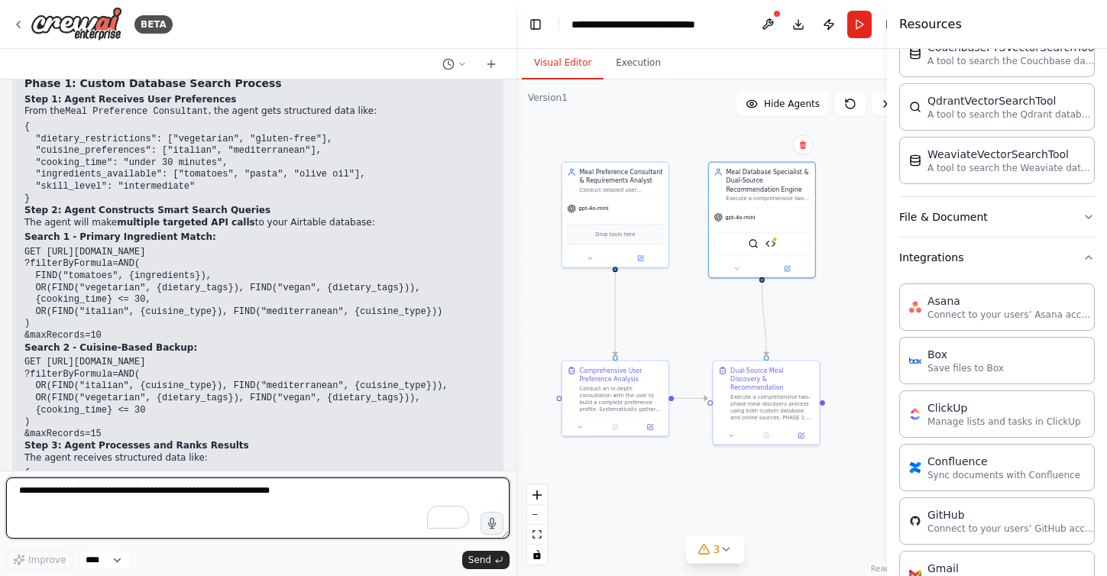
scroll to position [9354, 0]
click at [244, 499] on textarea "To enrich screen reader interactions, please activate Accessibility in Grammarl…" at bounding box center [257, 507] width 503 height 61
click at [373, 490] on textarea "**********" at bounding box center [257, 507] width 503 height 61
click at [376, 505] on textarea "**********" at bounding box center [257, 507] width 503 height 61
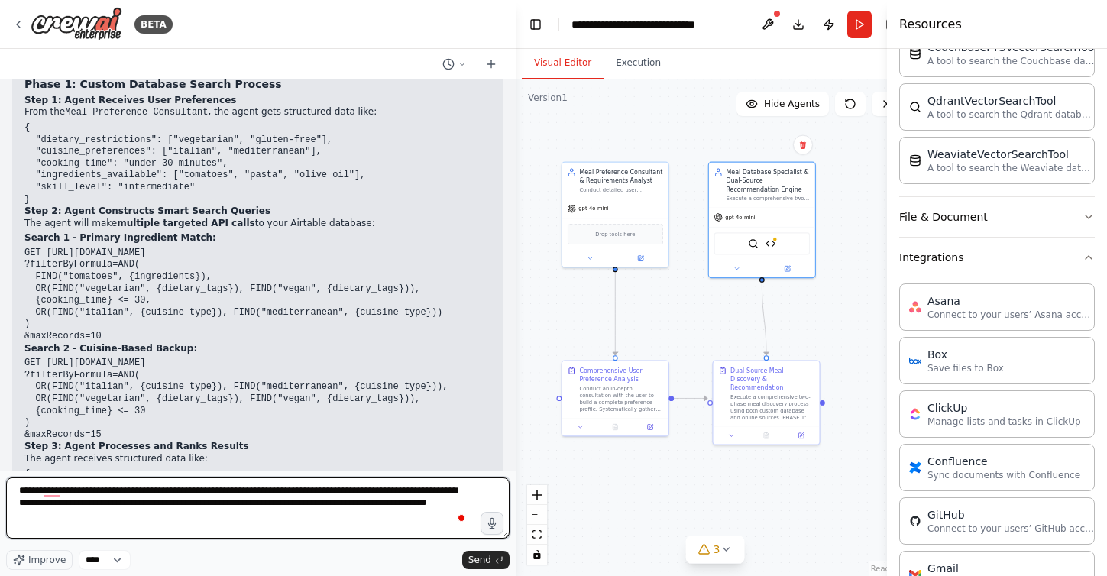
type textarea "**********"
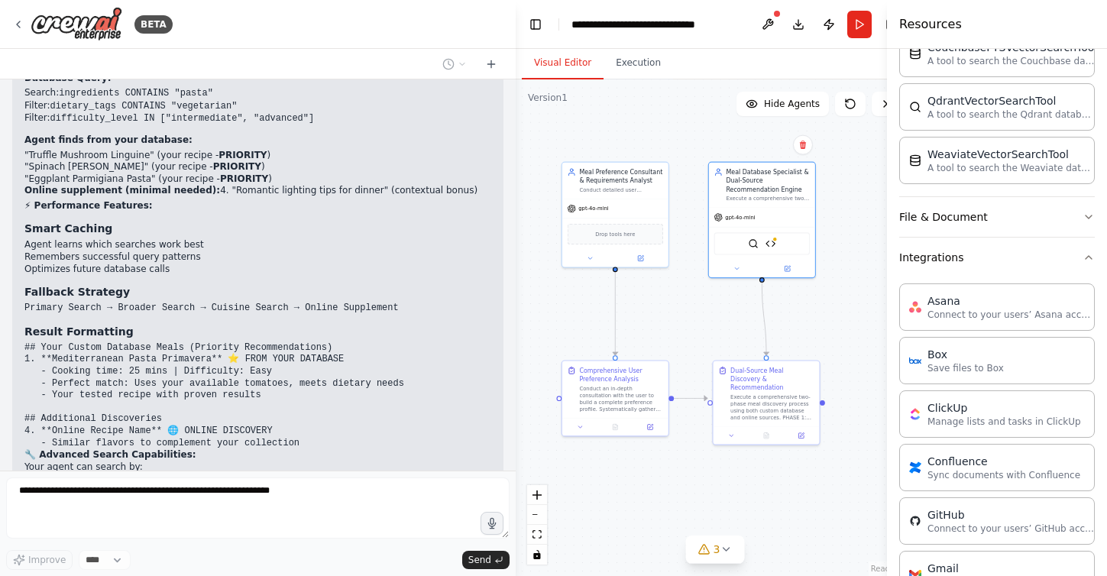
scroll to position [10371, 0]
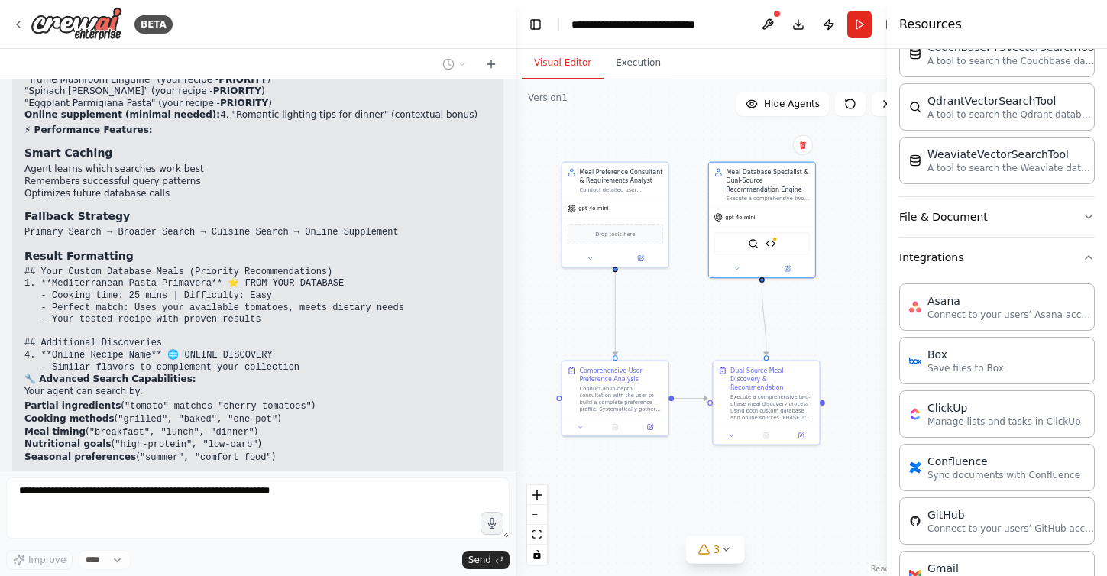
click at [383, 536] on p "Okay and the user preferences agent should ask the user for what they plan to e…" at bounding box center [257, 554] width 467 height 36
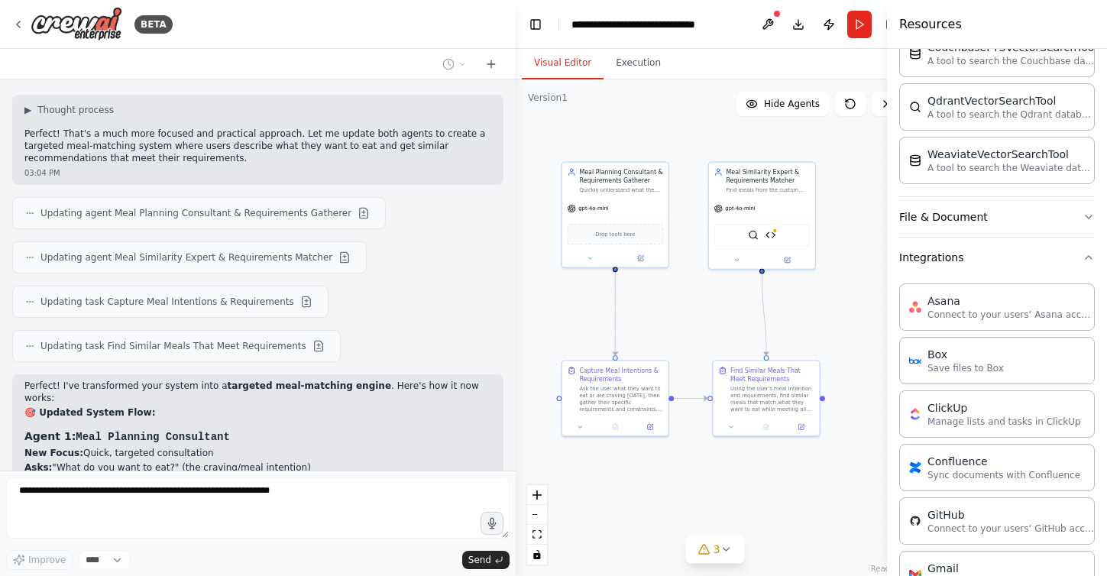
scroll to position [10893, 0]
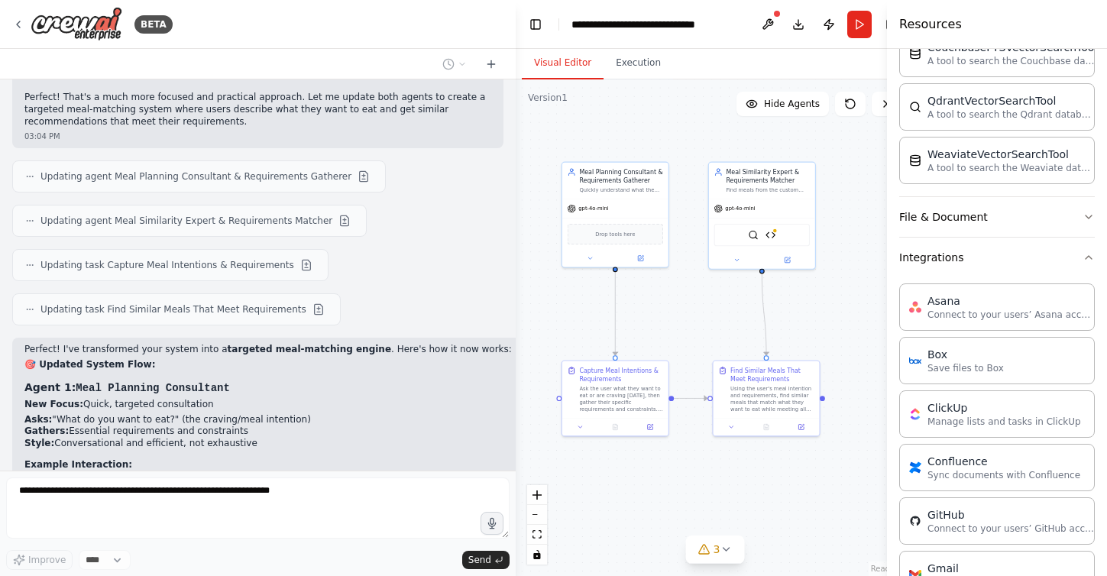
scroll to position [10918, 0]
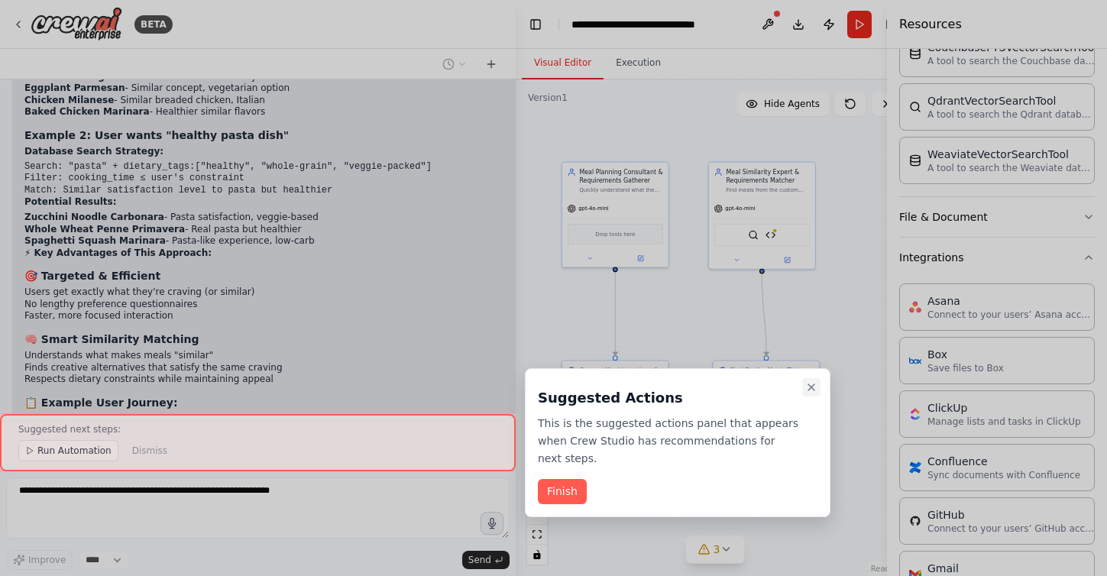
click at [813, 385] on icon "Close walkthrough" at bounding box center [811, 387] width 12 height 12
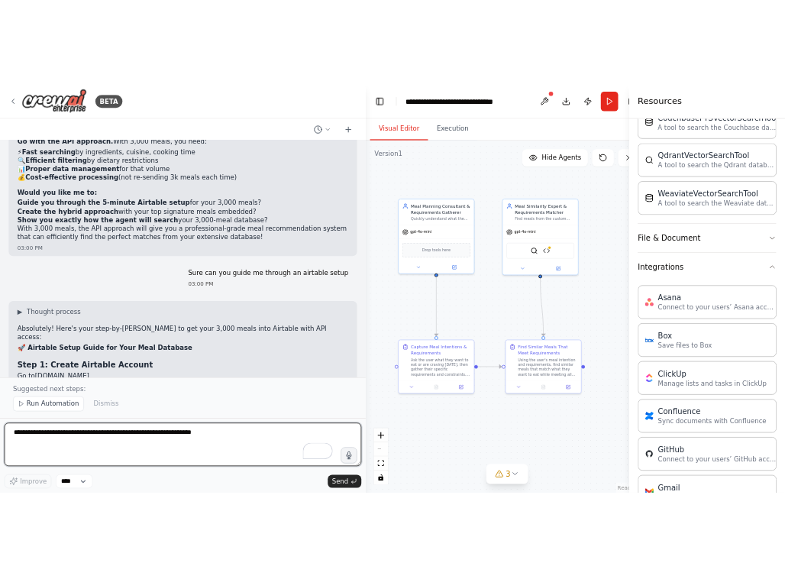
scroll to position [8074, 0]
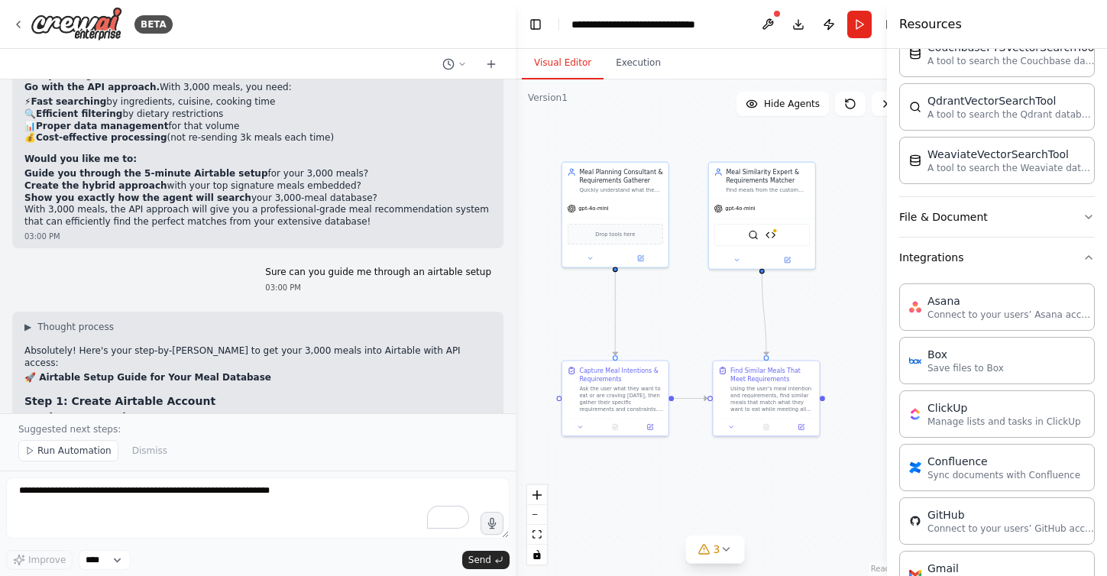
click at [157, 372] on strong "🚀 Airtable Setup Guide for Your Meal Database" at bounding box center [147, 377] width 247 height 11
drag, startPoint x: 108, startPoint y: 254, endPoint x: 50, endPoint y: 252, distance: 57.3
click at [50, 412] on li "Go to airtable.com" at bounding box center [257, 418] width 467 height 12
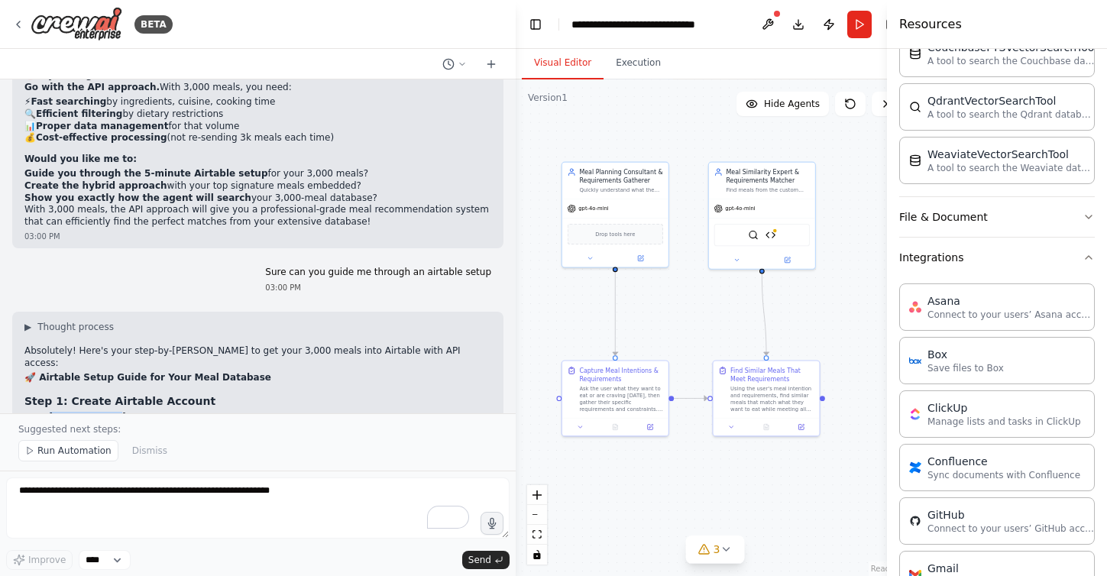
copy link "[DOMAIN_NAME]"
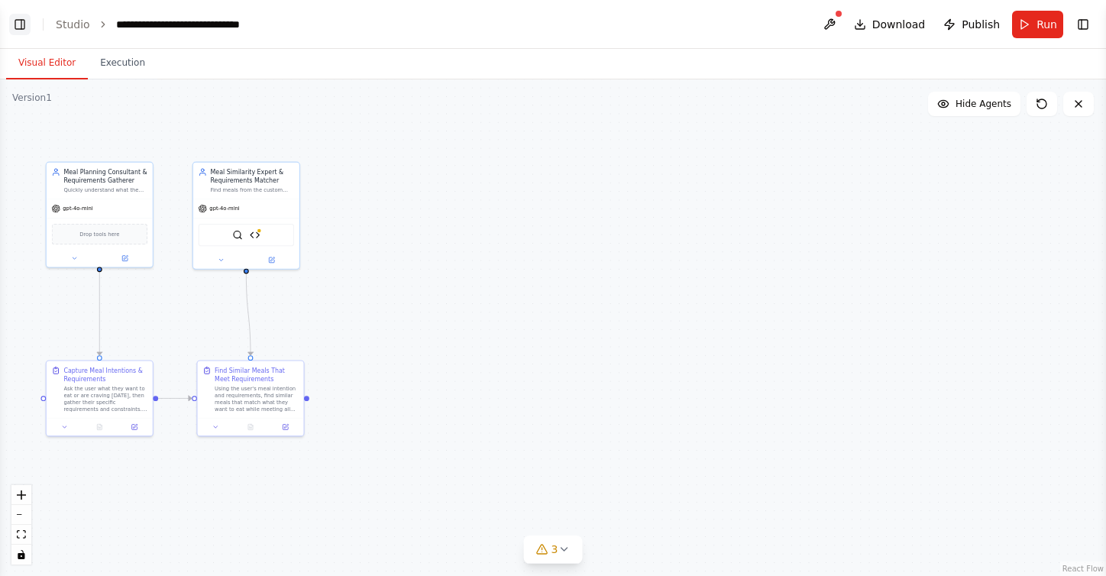
click at [25, 16] on button "Toggle Left Sidebar" at bounding box center [19, 24] width 21 height 21
